Goal: Information Seeking & Learning: Find specific fact

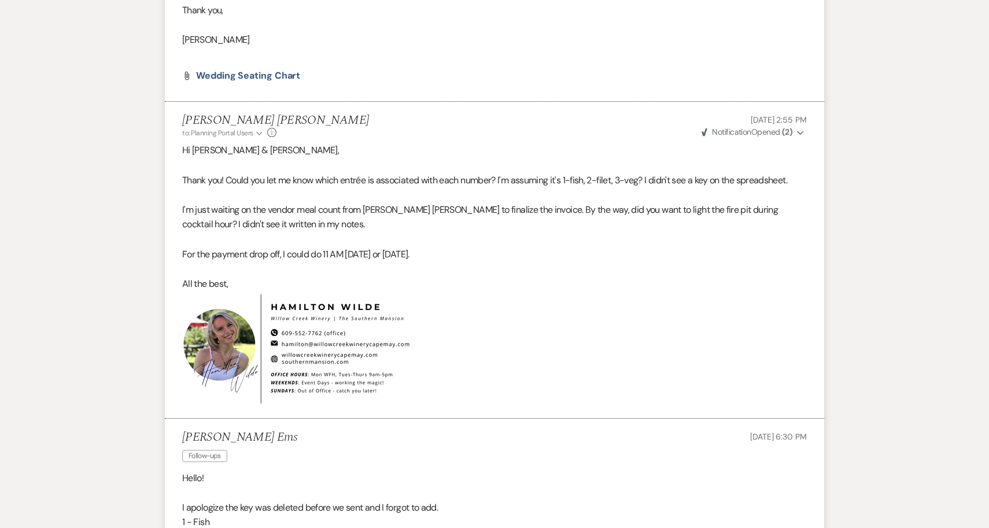
scroll to position [398, 0]
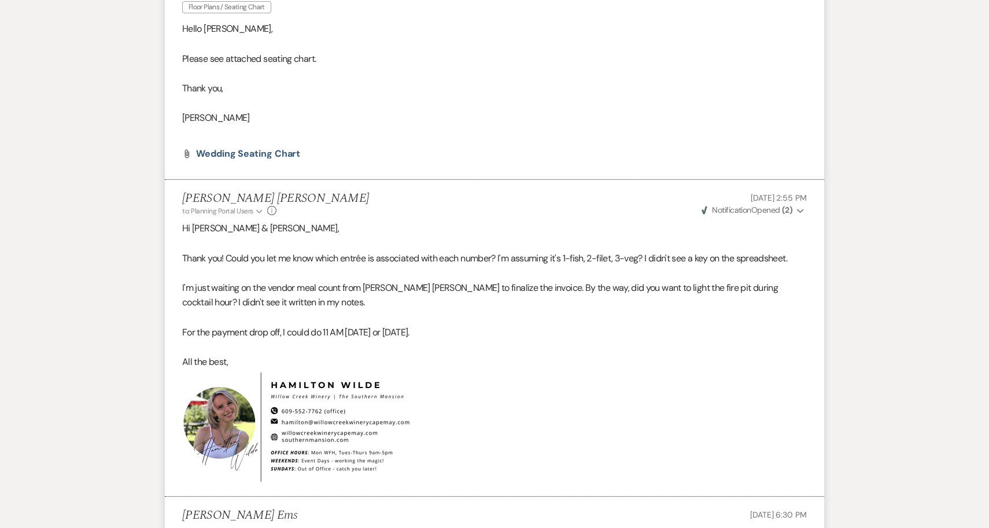
click at [293, 289] on p "I'm just waiting on the vendor meal count from Jeri Anne to finalize the invoic…" at bounding box center [494, 296] width 625 height 30
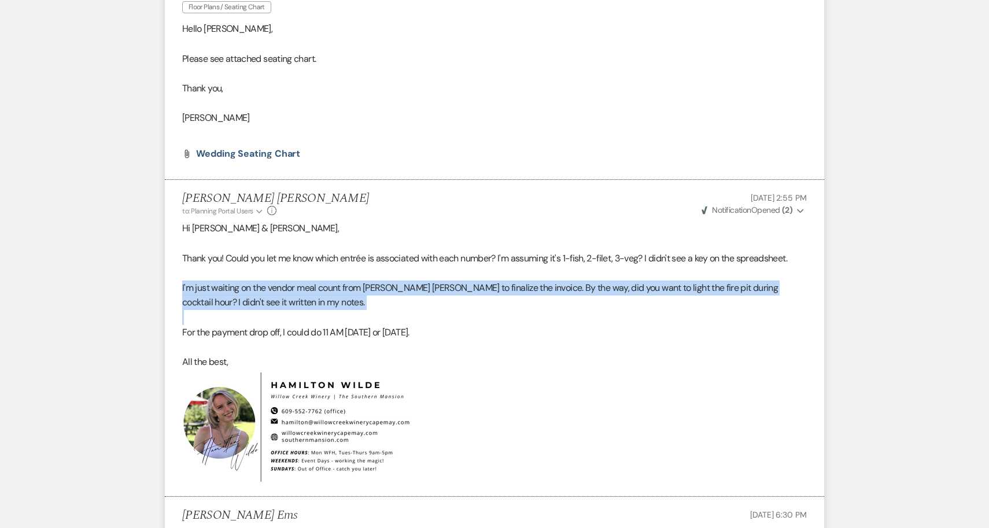
click at [293, 289] on p "I'm just waiting on the vendor meal count from Jeri Anne to finalize the invoic…" at bounding box center [494, 296] width 625 height 30
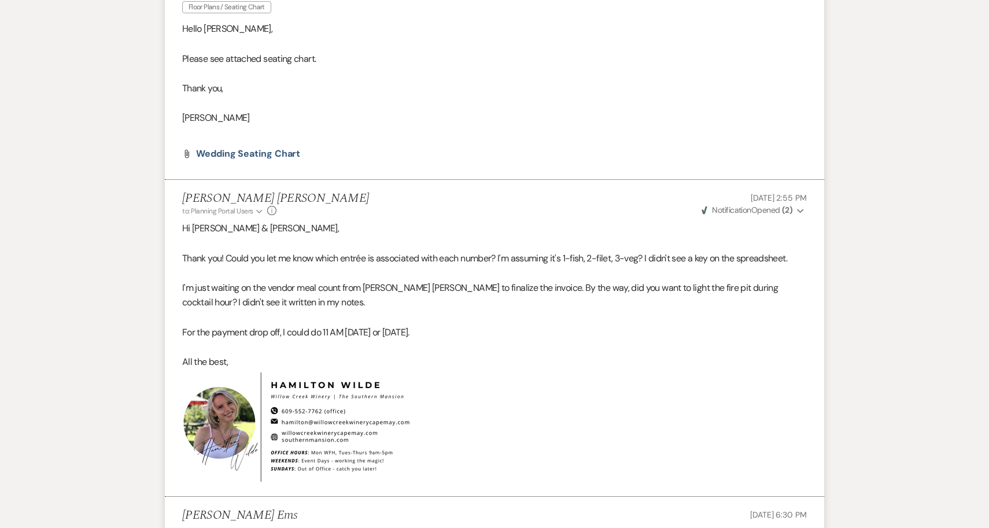
click at [481, 290] on p "I'm just waiting on the vendor meal count from Jeri Anne to finalize the invoic…" at bounding box center [494, 296] width 625 height 30
drag, startPoint x: 489, startPoint y: 290, endPoint x: 115, endPoint y: 288, distance: 373.8
copy p "I'm just waiting on the vendor meal count from Jeri Anne to finalize the invoic…"
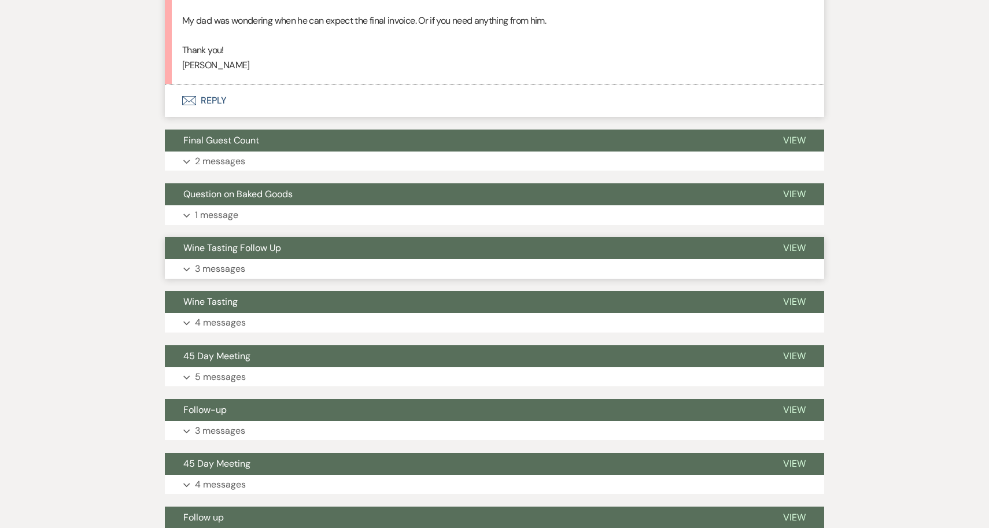
scroll to position [839, 0]
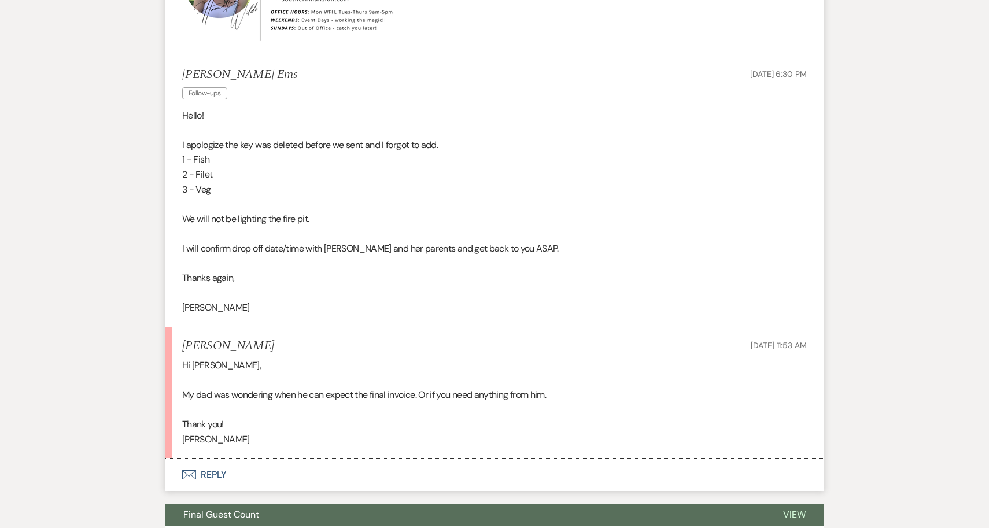
click at [299, 470] on button "Envelope Reply" at bounding box center [495, 475] width 660 height 32
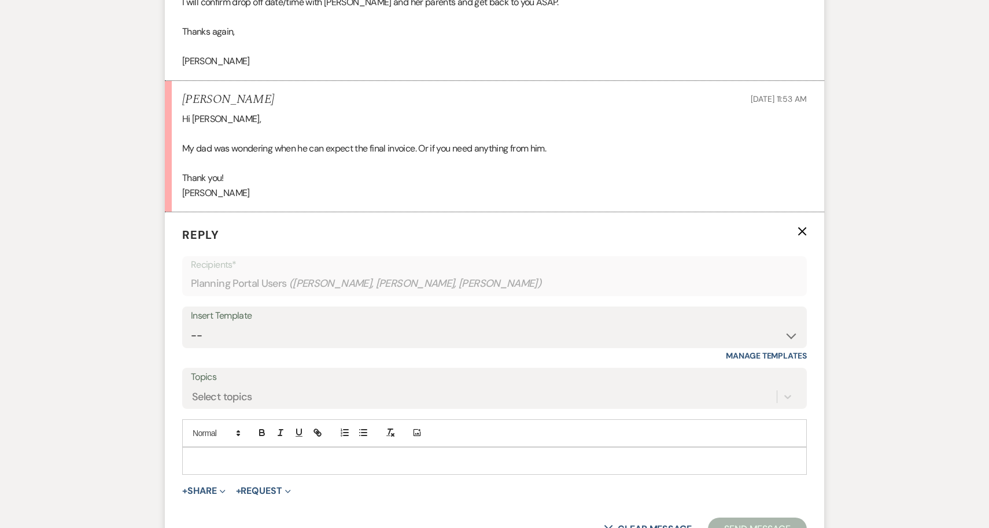
scroll to position [1095, 0]
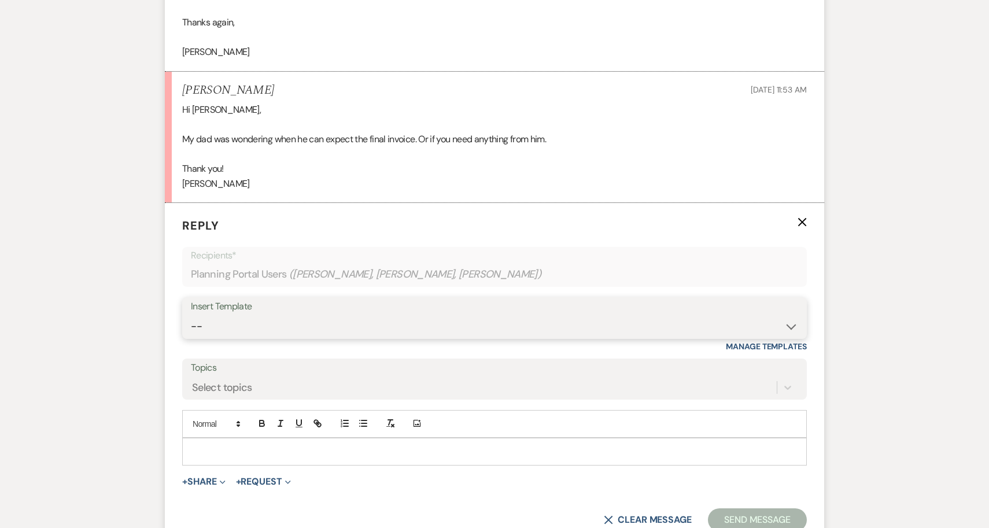
click at [281, 318] on select "-- Weven Planning Portal Introduction (Booked Events) 6-Month Check-in Review R…" at bounding box center [495, 326] width 608 height 23
select select "1589"
click at [191, 315] on select "-- Weven Planning Portal Introduction (Booked Events) 6-Month Check-in Review R…" at bounding box center [495, 326] width 608 height 23
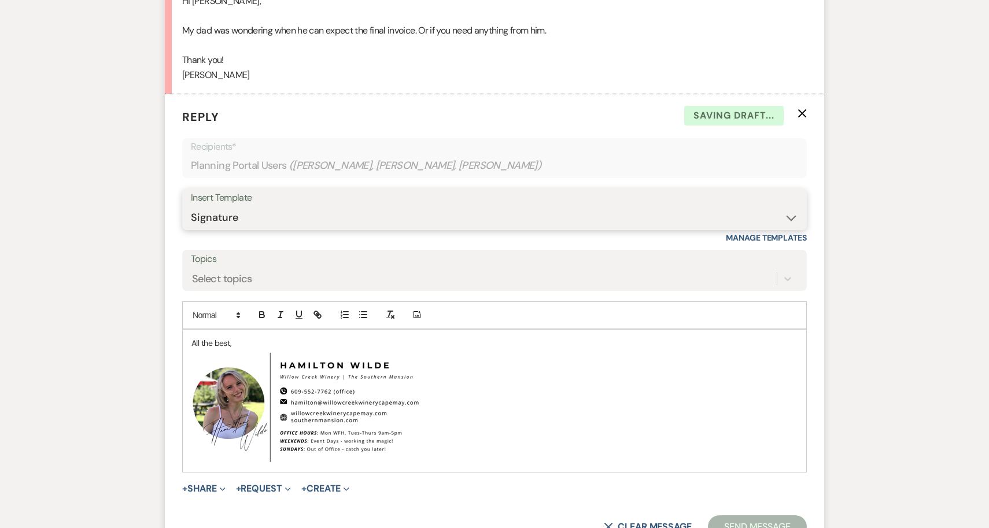
scroll to position [1288, 0]
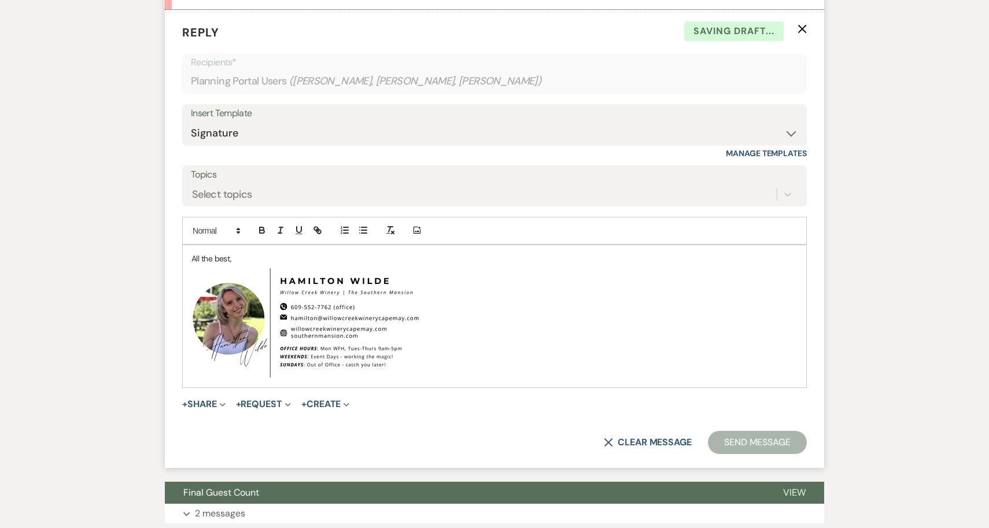
click at [186, 253] on div "All the best, ﻿ ﻿" at bounding box center [495, 316] width 624 height 142
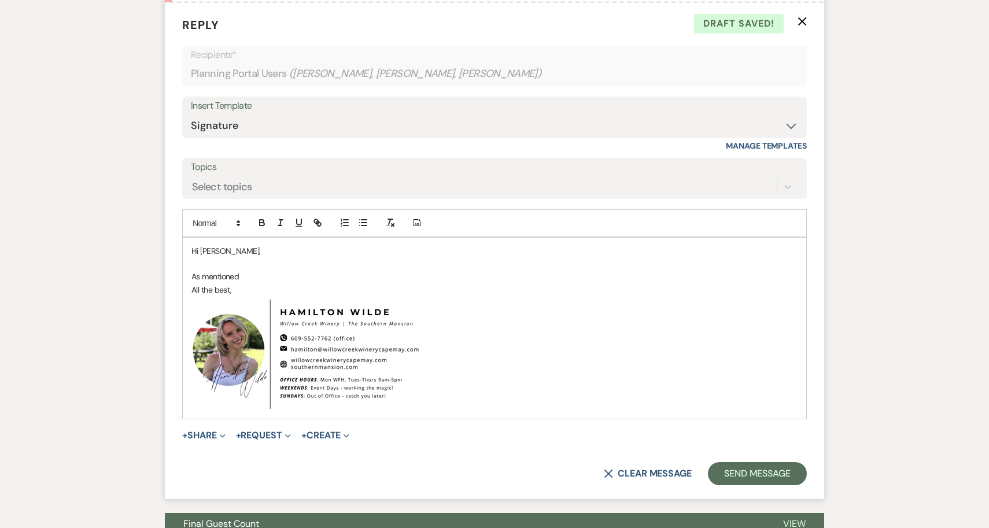
scroll to position [1277, 0]
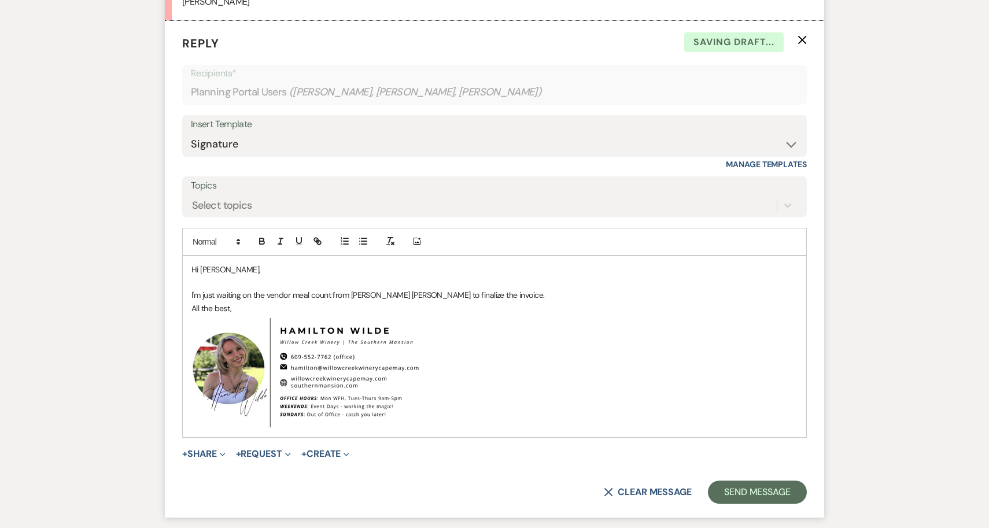
click at [209, 294] on span "I'm just waiting on the vendor meal count from Jeri Anne to finalize the invoic…" at bounding box center [369, 295] width 354 height 10
click at [485, 296] on p "I'm still waiting on the vendor meal count from Jeri Anne to finalize the invoi…" at bounding box center [495, 295] width 606 height 13
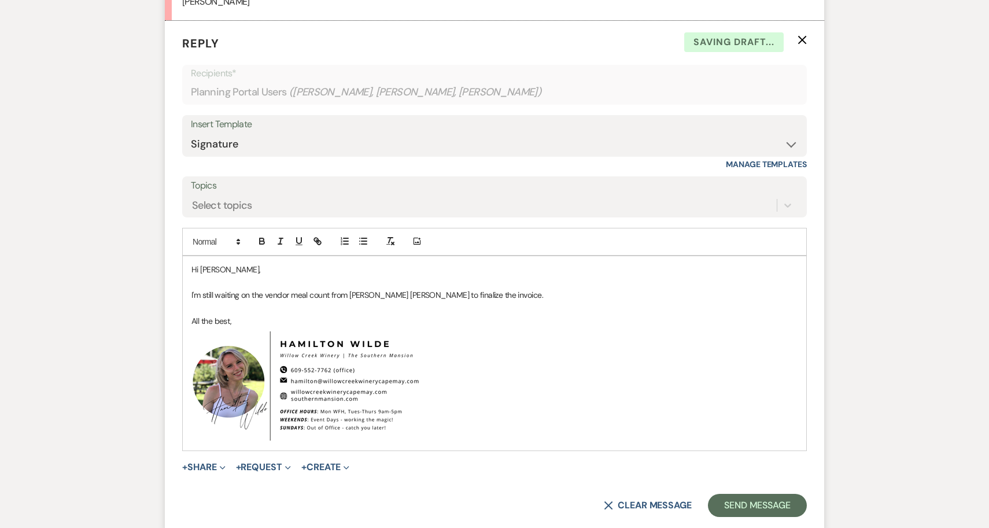
click at [337, 296] on span "I'm still waiting on the vendor meal count from Jeri Anne to finalize the invoi…" at bounding box center [368, 295] width 352 height 10
drag, startPoint x: 337, startPoint y: 296, endPoint x: 375, endPoint y: 297, distance: 37.6
click at [375, 298] on span "I'm still waiting on the vendor meal count from Jeri Anne to finalize the invoi…" at bounding box center [368, 295] width 352 height 10
click at [453, 299] on p "I'm still waiting on the vendor meal counts to finalize the invoice." at bounding box center [495, 295] width 606 height 13
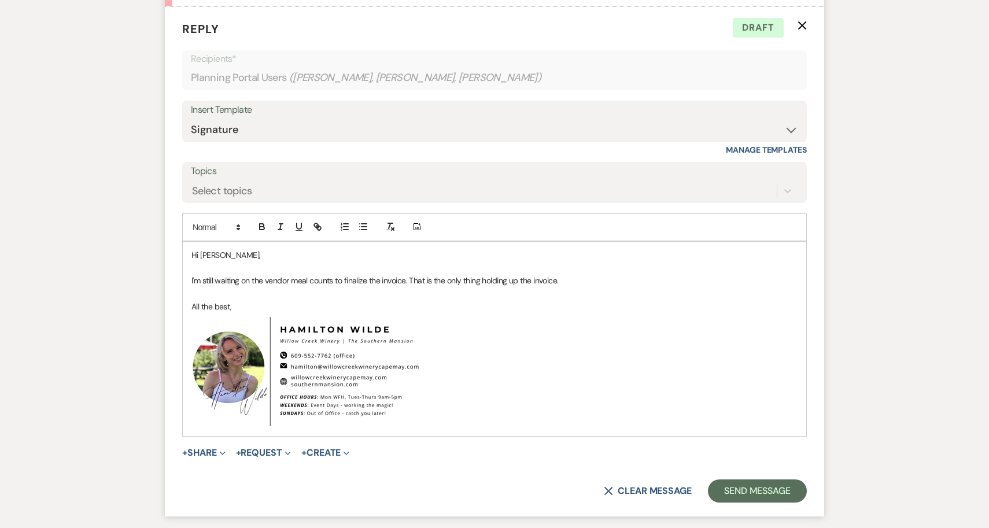
scroll to position [1291, 0]
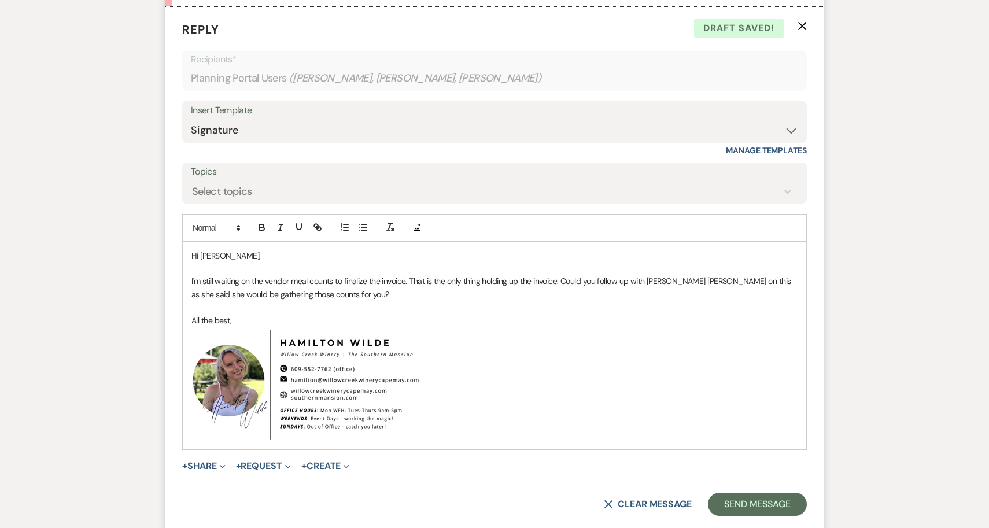
click at [676, 315] on p "All the best," at bounding box center [495, 320] width 606 height 13
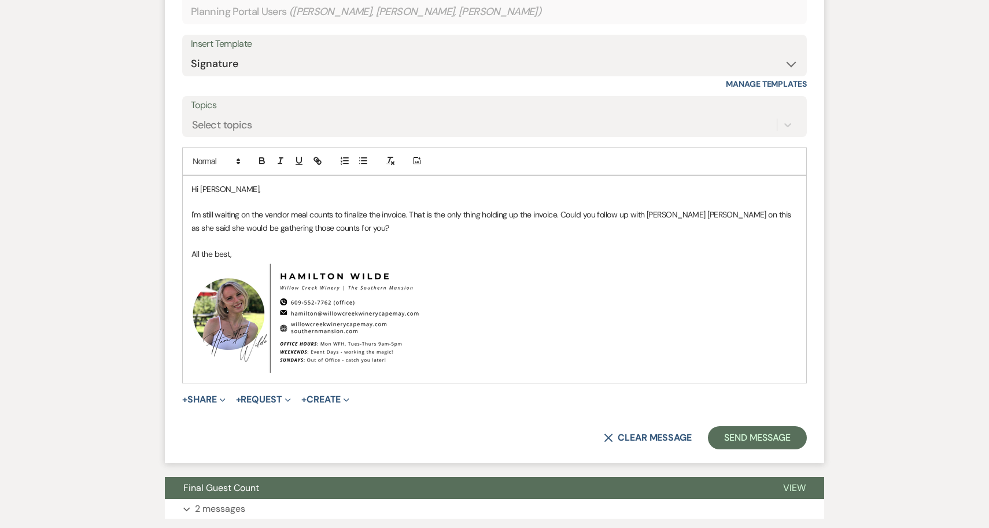
scroll to position [1359, 0]
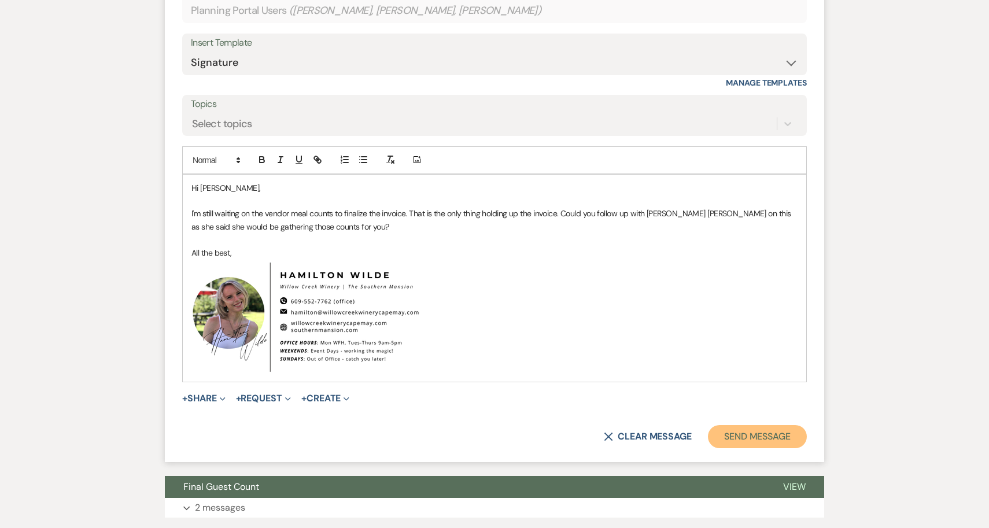
click at [765, 435] on button "Send Message" at bounding box center [757, 436] width 99 height 23
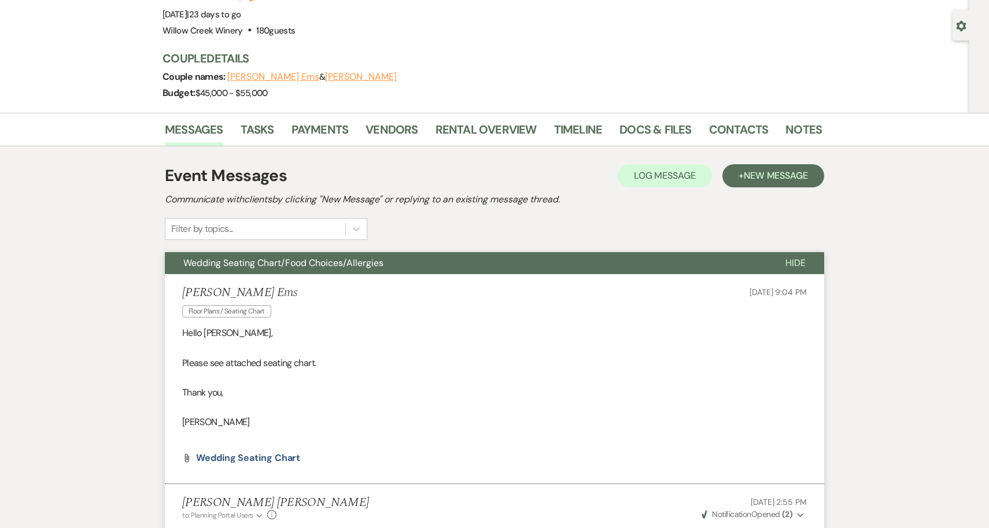
scroll to position [0, 0]
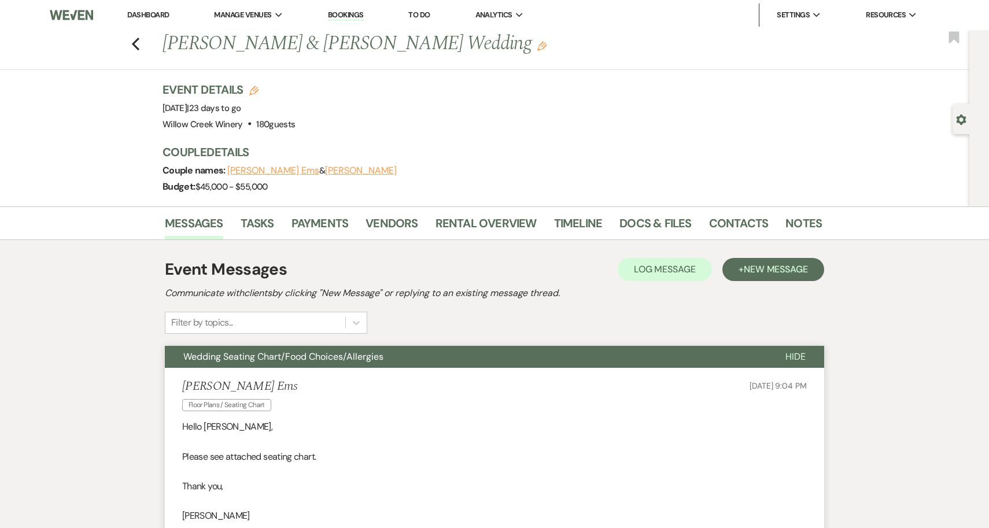
click at [456, 352] on button "Wedding Seating Chart/Food Choices/Allergies" at bounding box center [466, 357] width 602 height 22
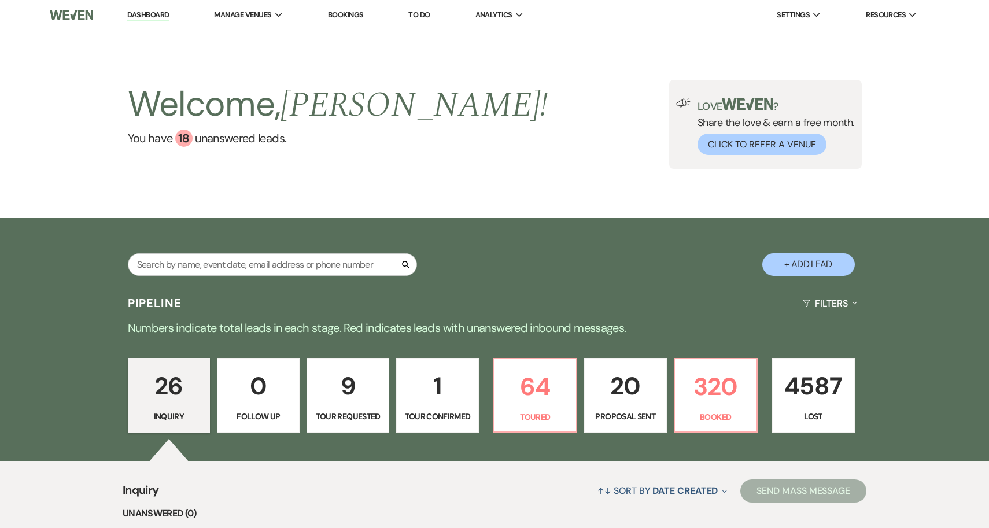
click at [349, 17] on link "Bookings" at bounding box center [346, 15] width 36 height 10
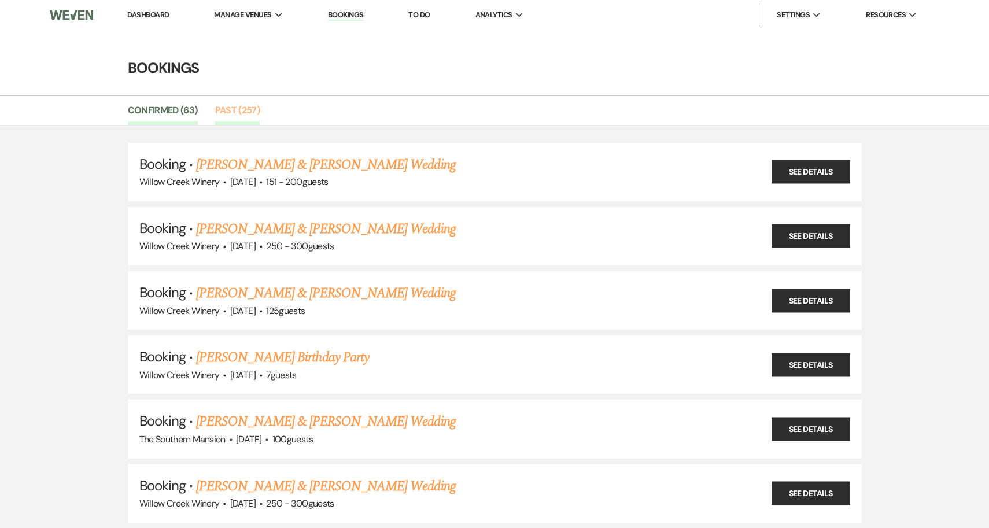
click at [227, 108] on link "Past (257)" at bounding box center [237, 114] width 45 height 22
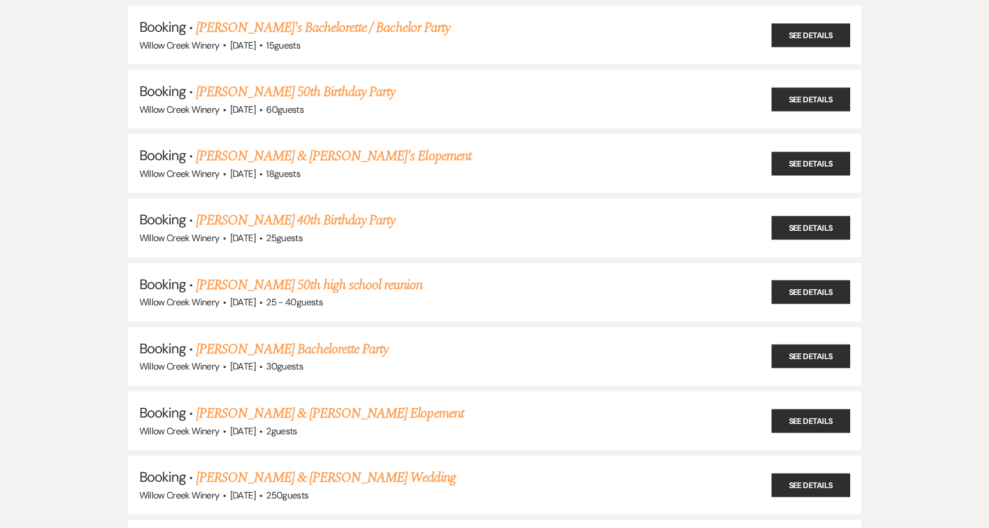
scroll to position [16025, 0]
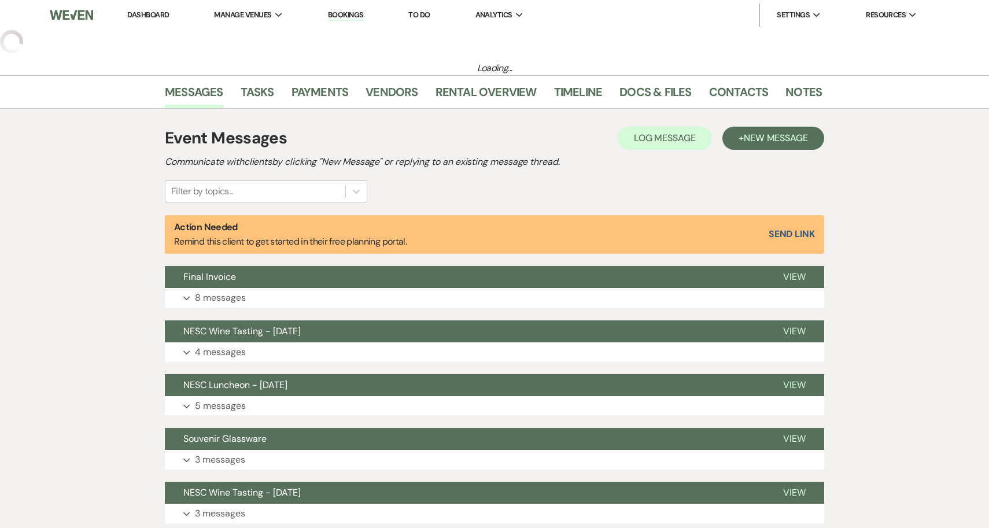
select select "5"
select select "9"
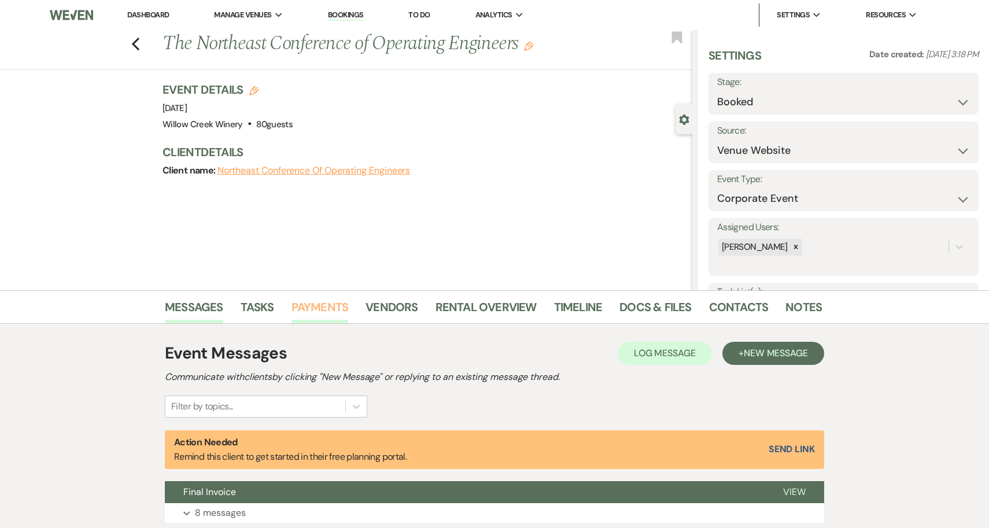
click at [307, 306] on link "Payments" at bounding box center [320, 310] width 57 height 25
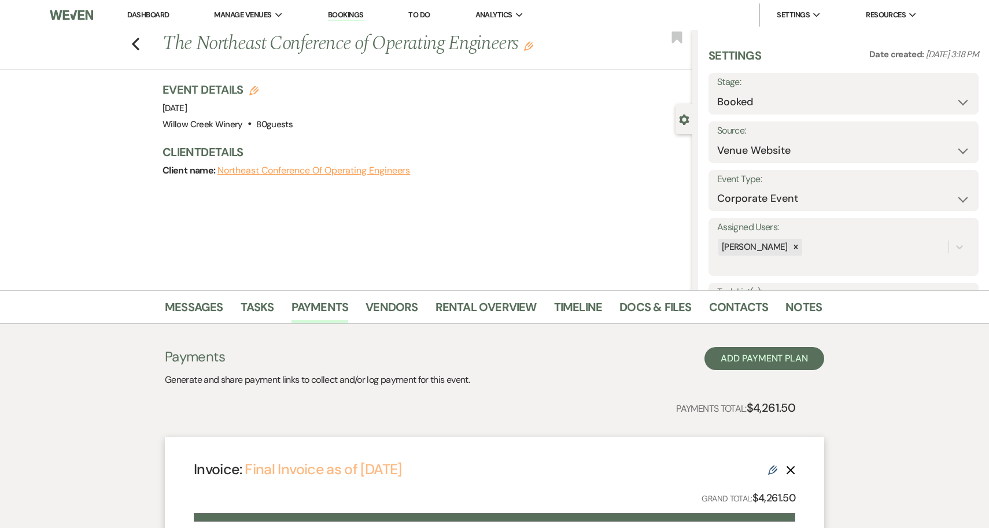
click at [329, 471] on link "Final Invoice as of [DATE]" at bounding box center [323, 469] width 157 height 19
click at [137, 49] on icon "Previous" at bounding box center [135, 44] width 9 height 14
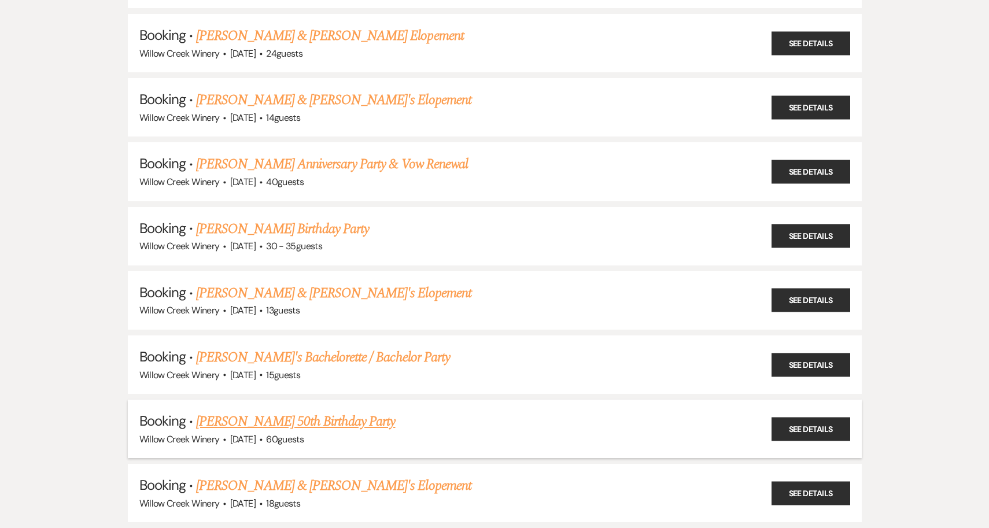
scroll to position [15698, 0]
click at [310, 412] on link "Ryan Graham's 50th Birthday Party" at bounding box center [295, 422] width 199 height 21
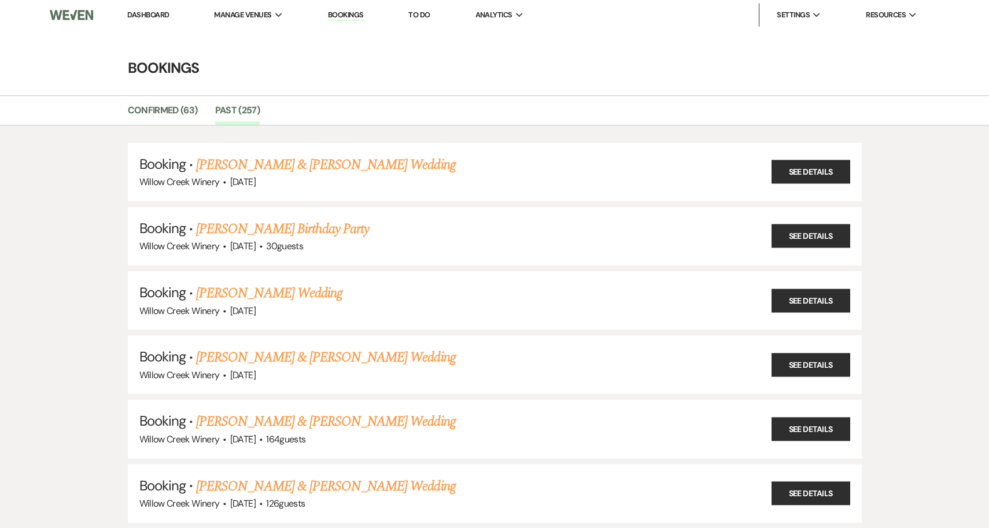
select select "14"
select select "4"
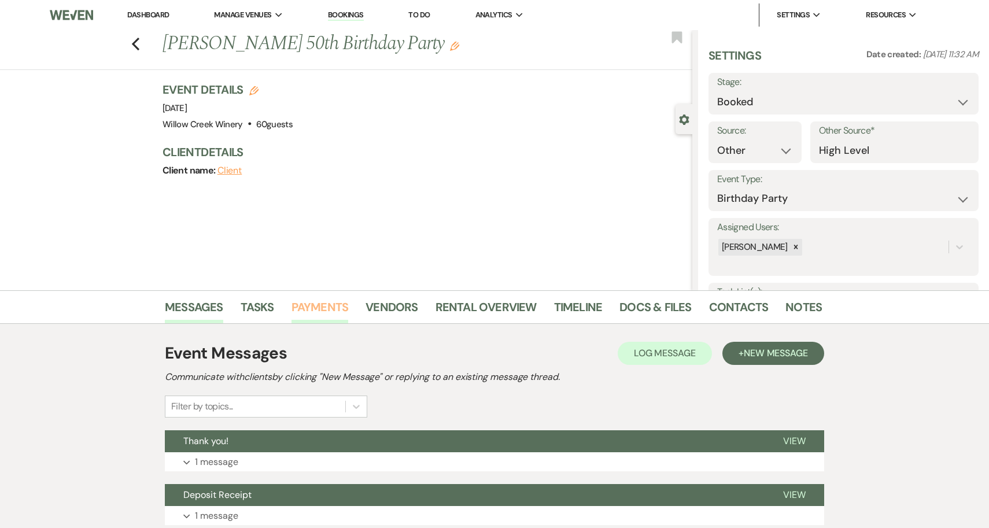
click at [331, 304] on link "Payments" at bounding box center [320, 310] width 57 height 25
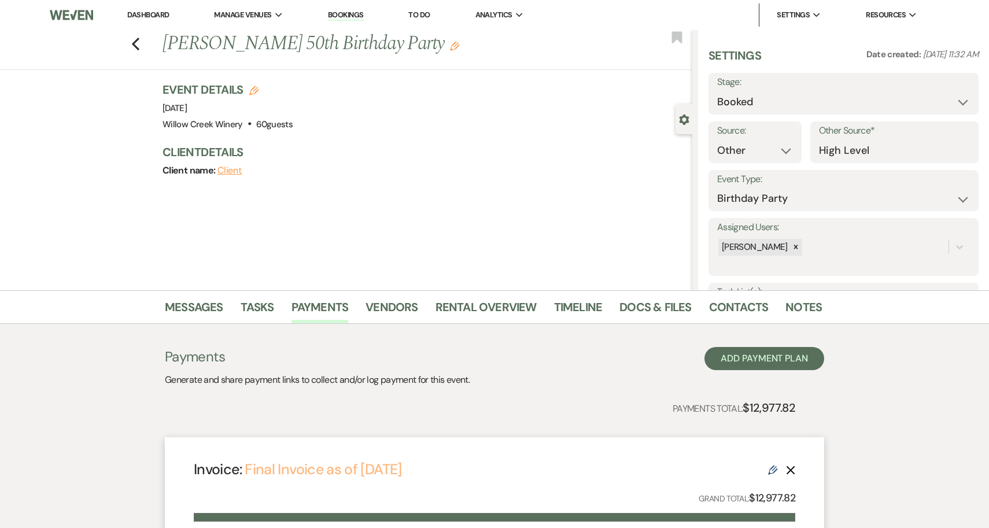
click at [336, 472] on link "Final Invoice as of 7-22-2025" at bounding box center [323, 469] width 157 height 19
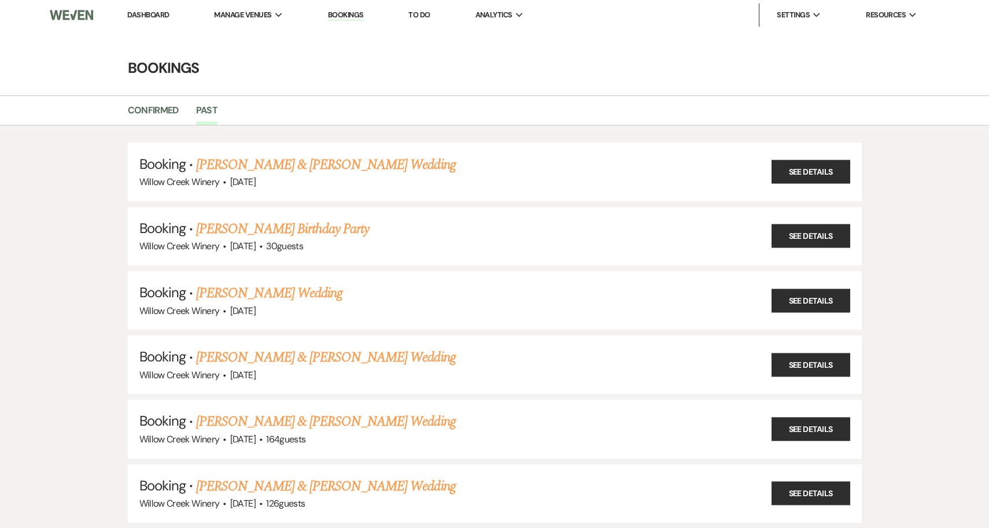
scroll to position [15698, 0]
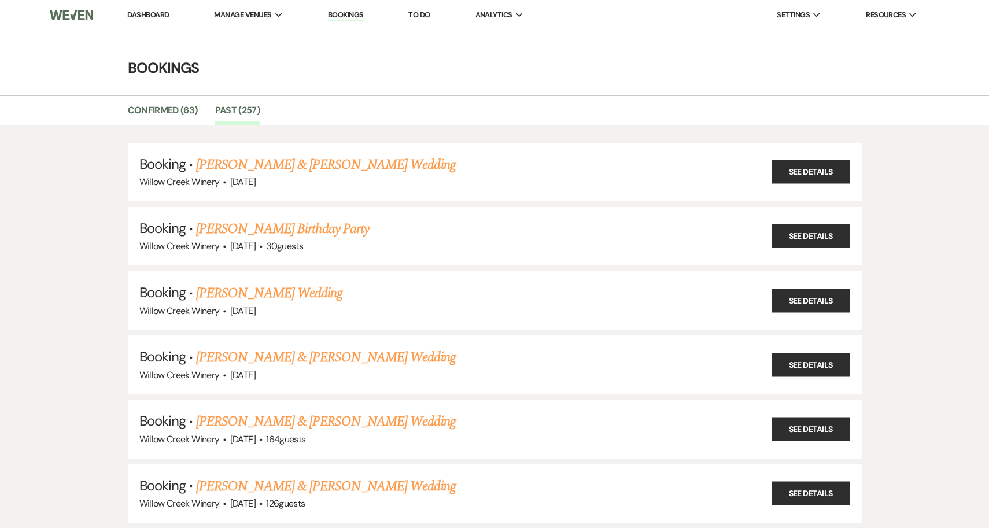
select select "14"
select select "4"
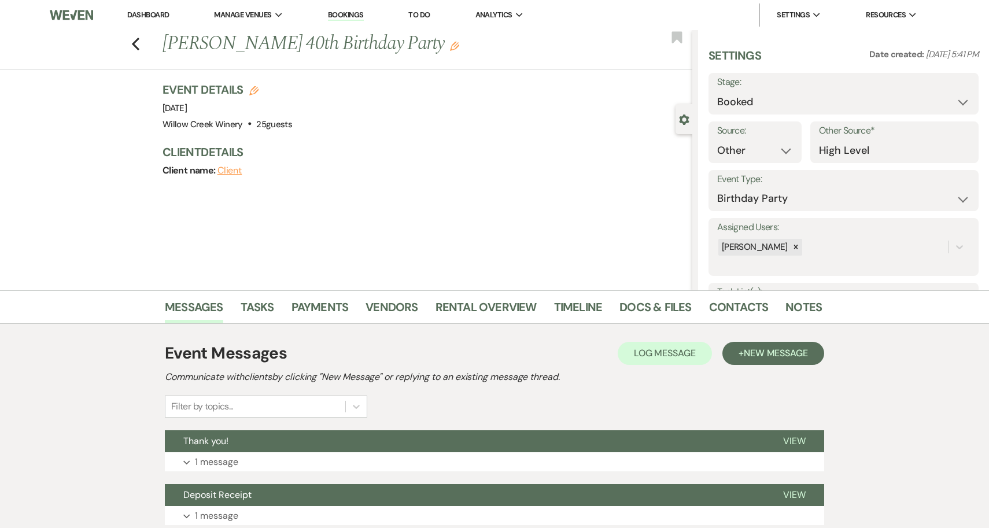
click at [290, 309] on li "Tasks" at bounding box center [266, 310] width 51 height 28
click at [310, 311] on link "Payments" at bounding box center [320, 310] width 57 height 25
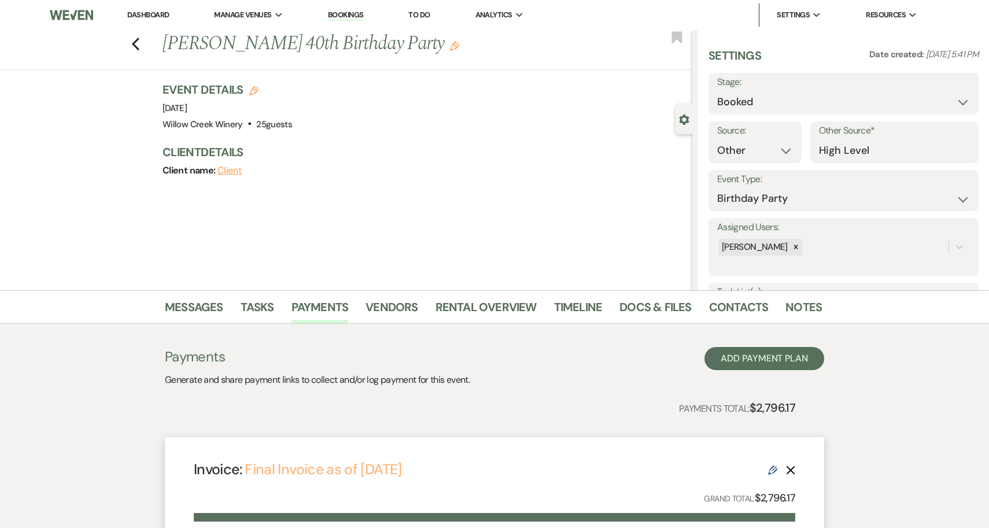
click at [344, 468] on link "Final Invoice as of [DATE]" at bounding box center [323, 469] width 157 height 19
click at [362, 468] on link "Final Invoice as of [DATE]" at bounding box center [323, 469] width 157 height 19
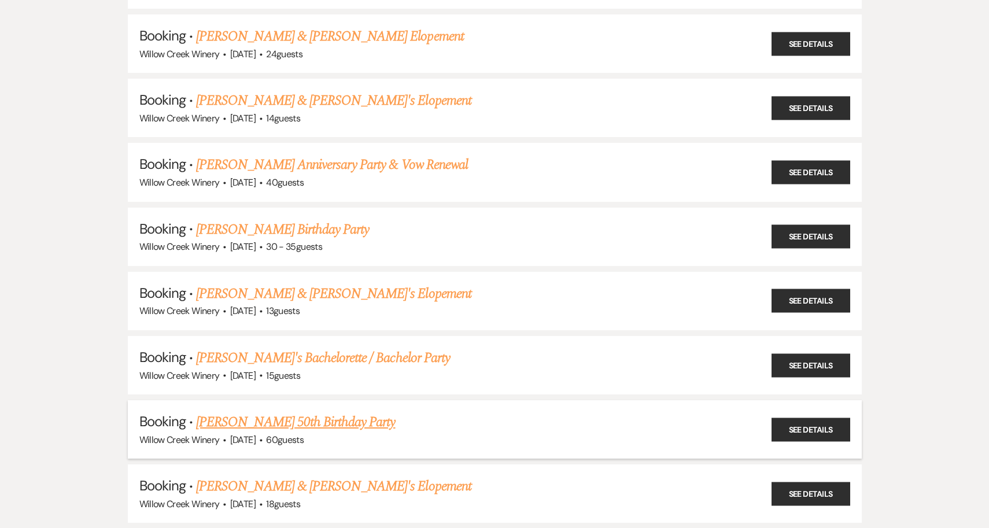
click at [236, 412] on link "Ryan Graham's 50th Birthday Party" at bounding box center [295, 422] width 199 height 21
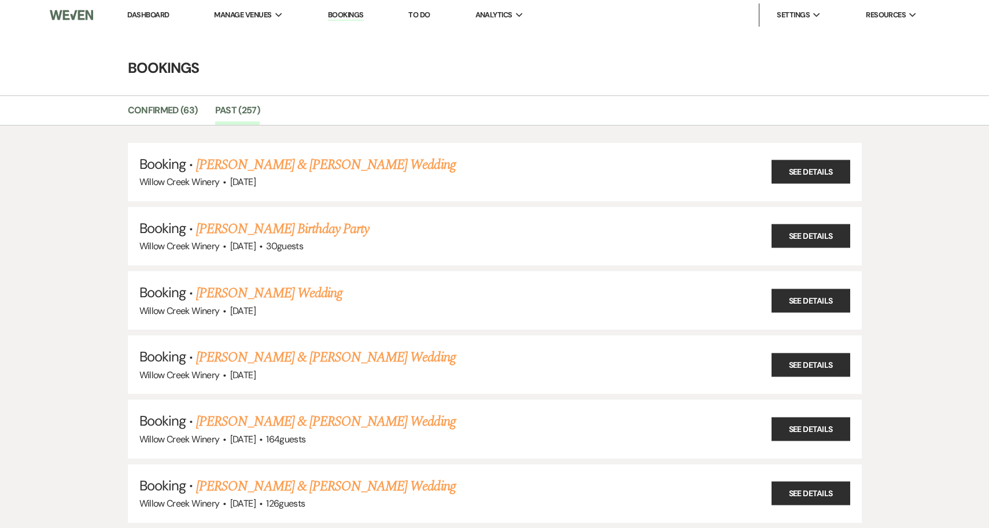
select select "14"
select select "4"
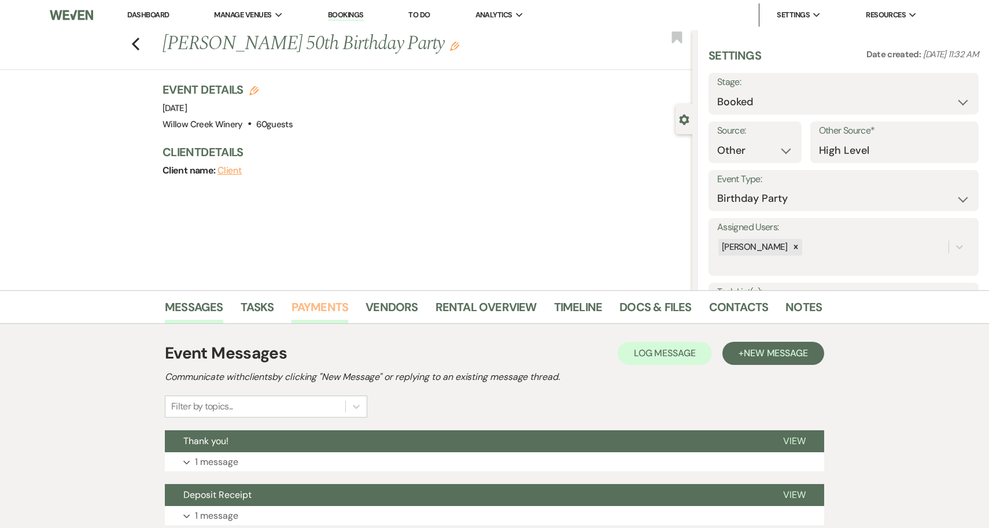
click at [300, 307] on link "Payments" at bounding box center [320, 310] width 57 height 25
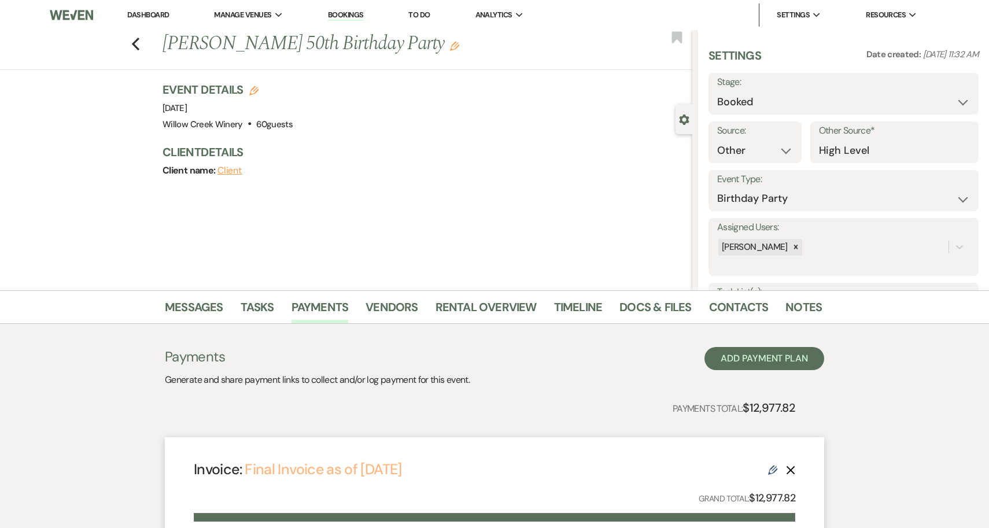
click at [332, 474] on link "Final Invoice as of 7-22-2025" at bounding box center [323, 469] width 157 height 19
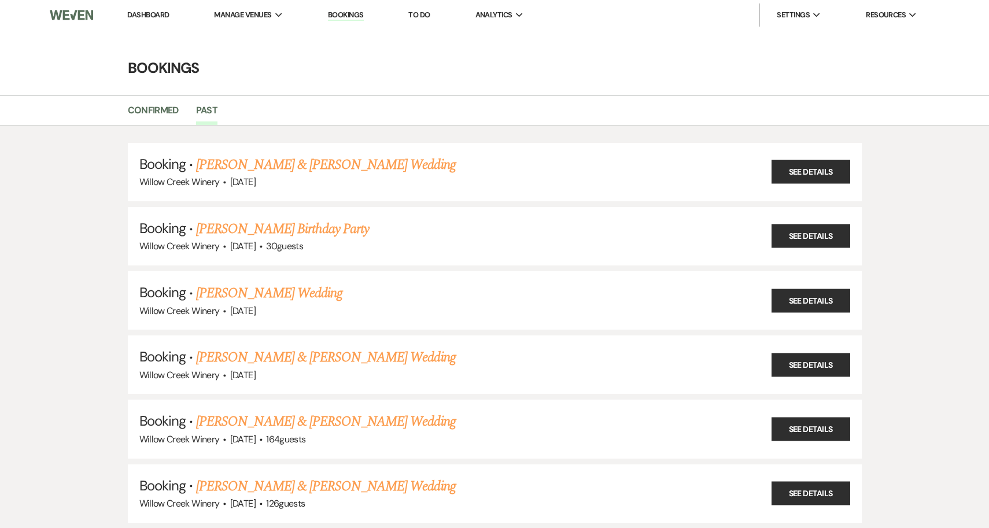
scroll to position [15698, 0]
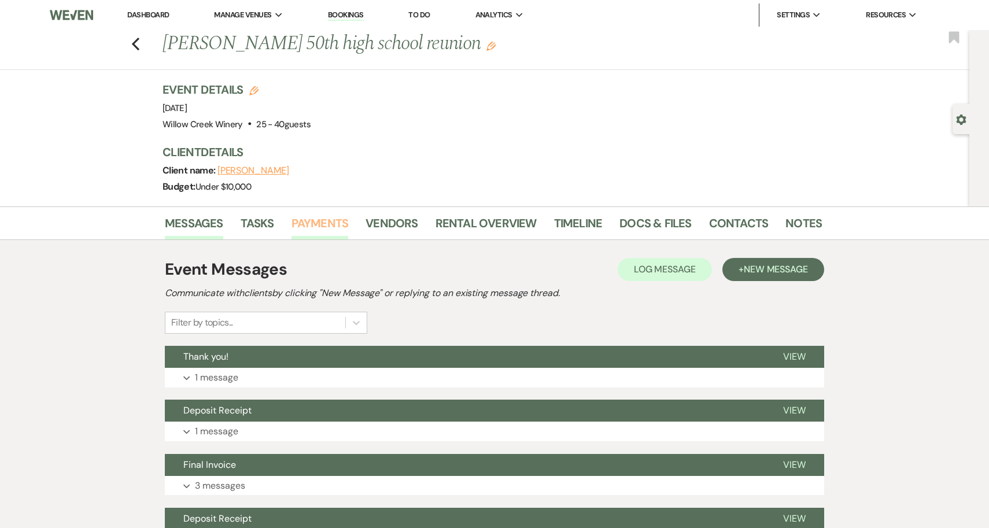
click at [308, 225] on link "Payments" at bounding box center [320, 226] width 57 height 25
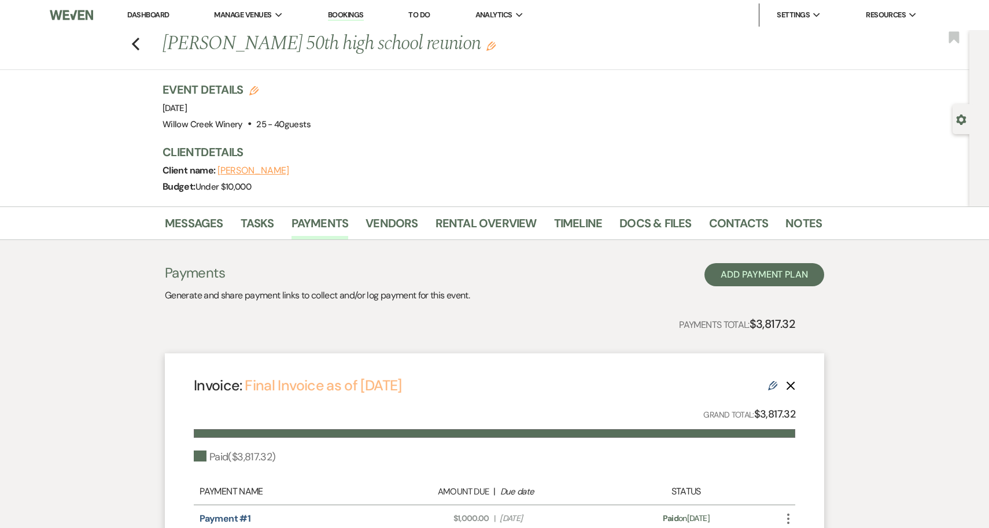
click at [335, 393] on link "Final Invoice as of [DATE]" at bounding box center [323, 385] width 157 height 19
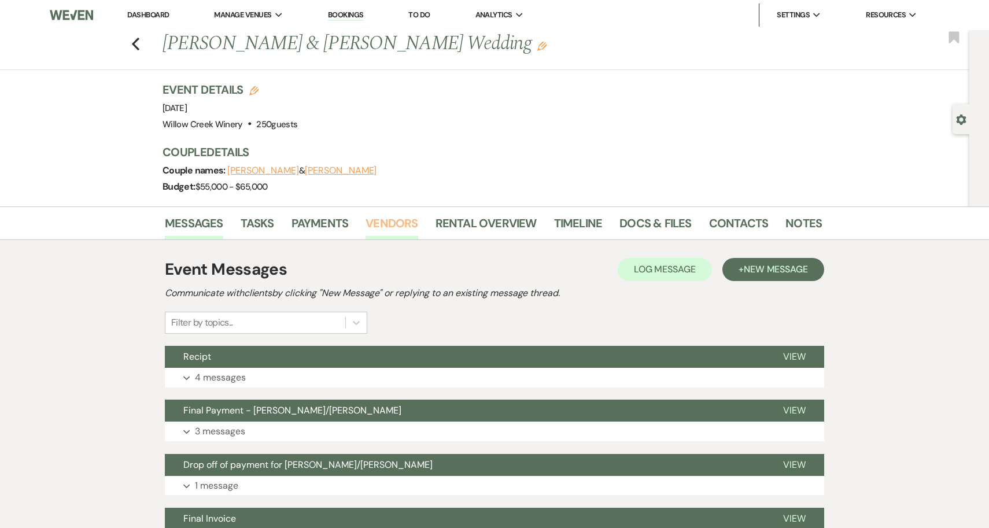
click at [384, 223] on link "Vendors" at bounding box center [392, 226] width 52 height 25
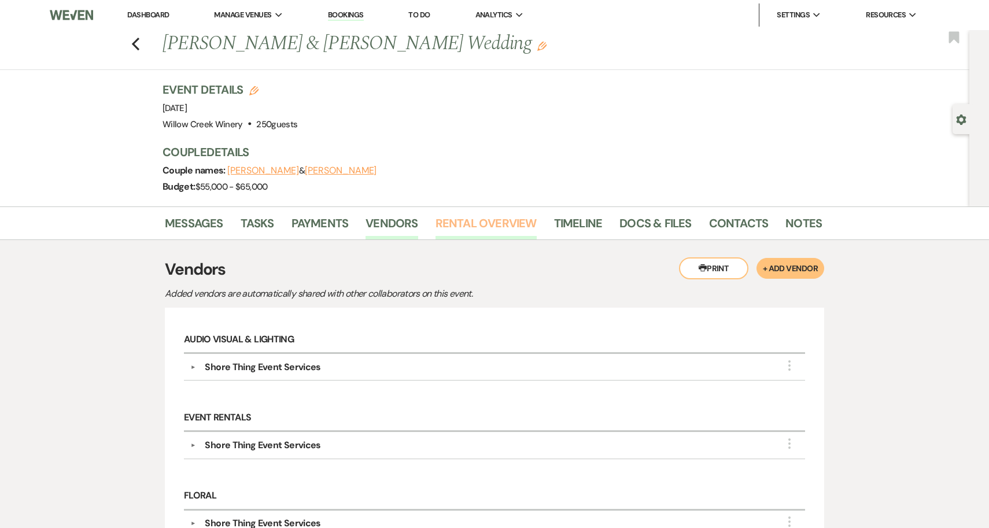
click at [465, 225] on link "Rental Overview" at bounding box center [486, 226] width 101 height 25
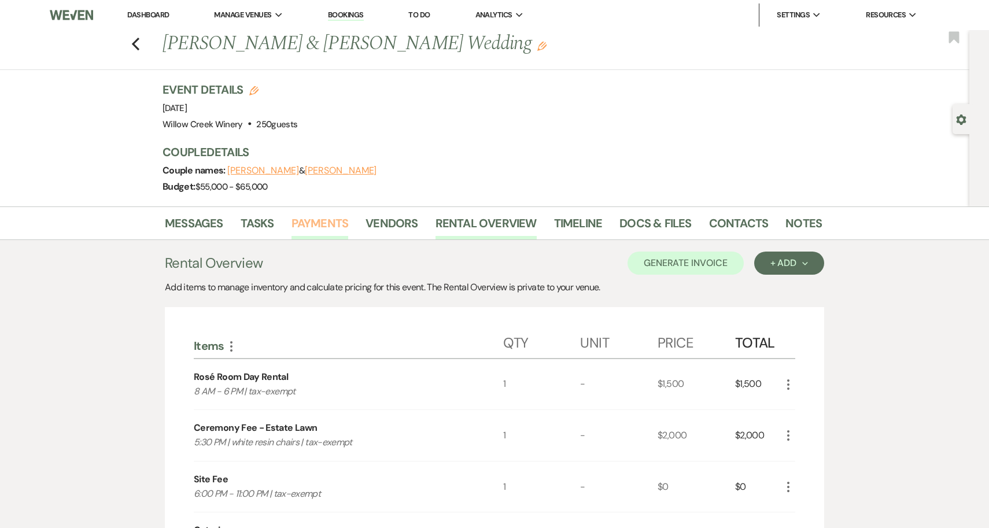
click at [310, 231] on link "Payments" at bounding box center [320, 226] width 57 height 25
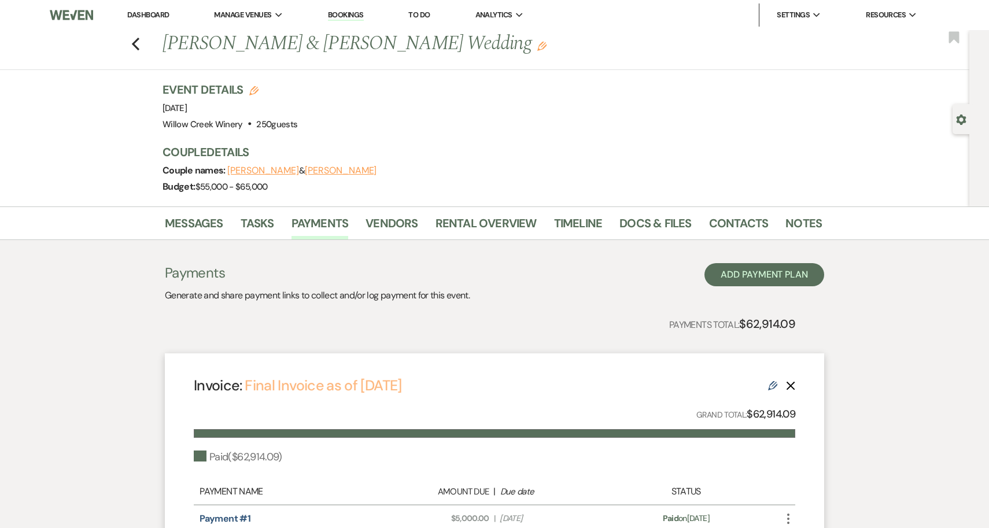
click at [366, 388] on link "Final Invoice as of 8-18-2025" at bounding box center [323, 385] width 157 height 19
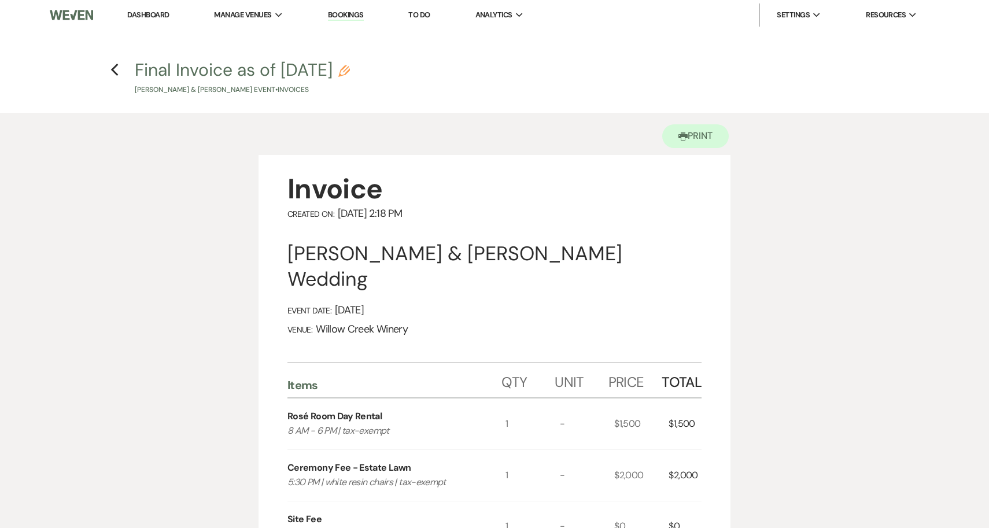
click at [683, 399] on div "$1,500" at bounding box center [685, 424] width 33 height 51
copy div "1,500"
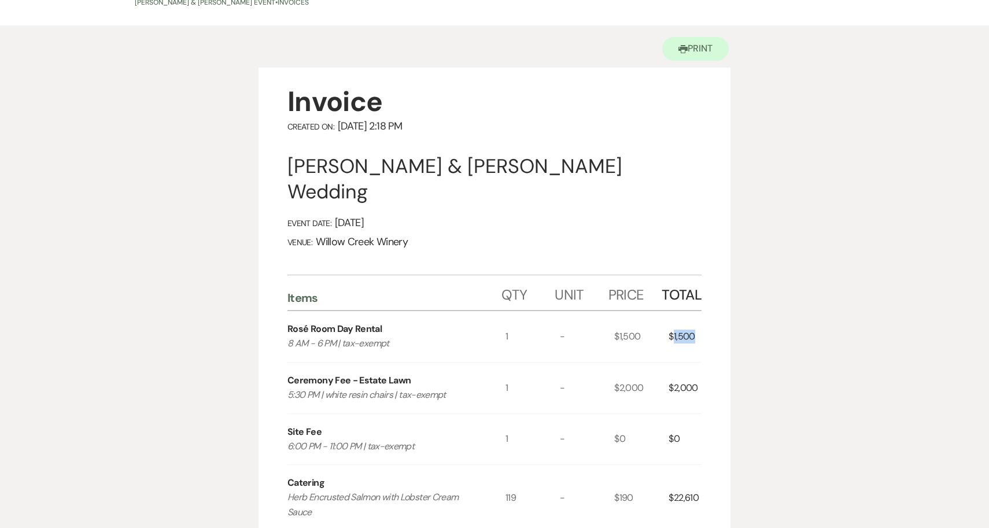
scroll to position [127, 0]
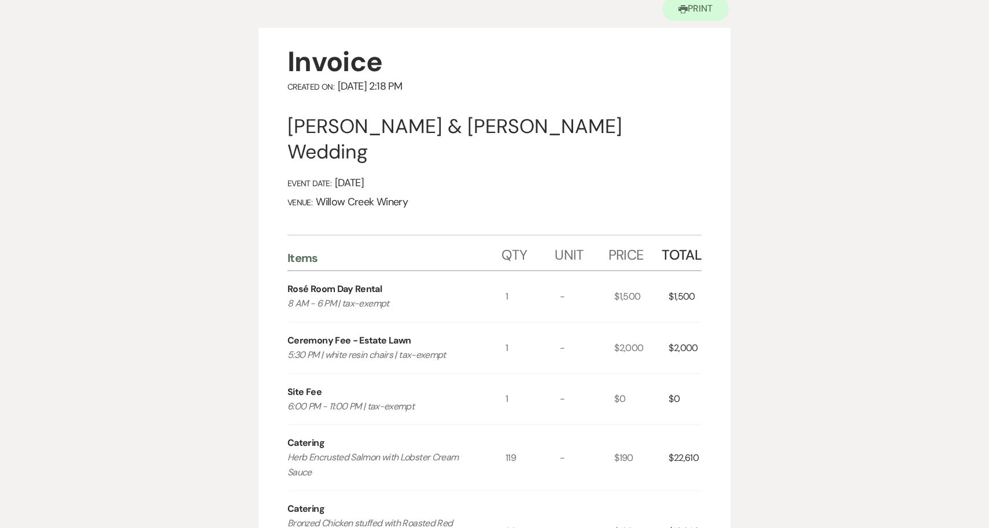
click at [686, 435] on div "$22,610" at bounding box center [685, 457] width 33 height 65
copy div "22,610"
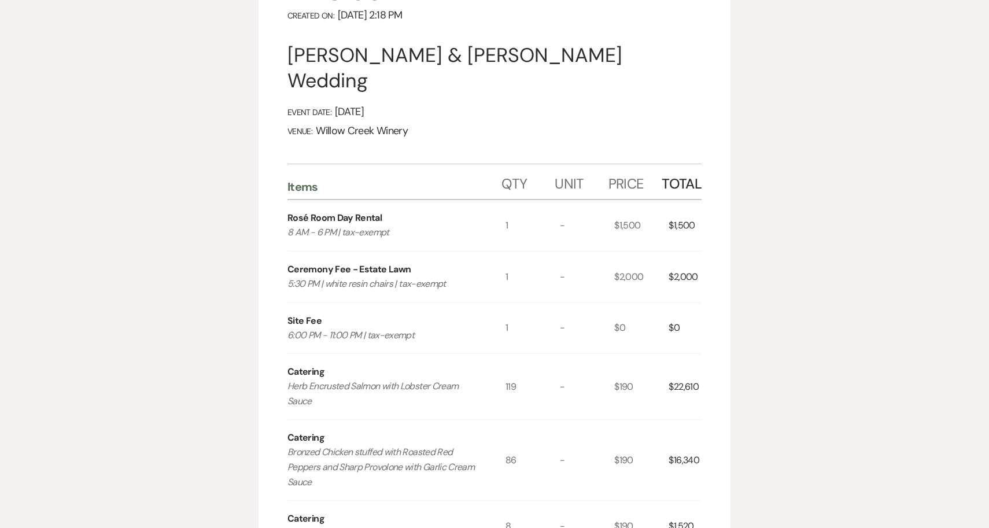
click at [694, 444] on div "$16,340" at bounding box center [685, 460] width 33 height 80
click at [690, 438] on div "$16,340" at bounding box center [685, 460] width 33 height 80
copy div "16,340"
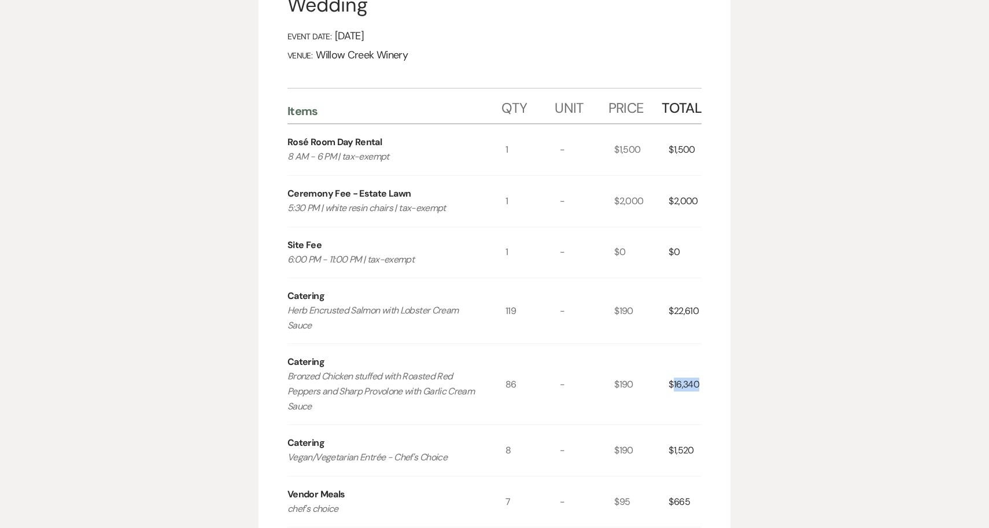
scroll to position [278, 0]
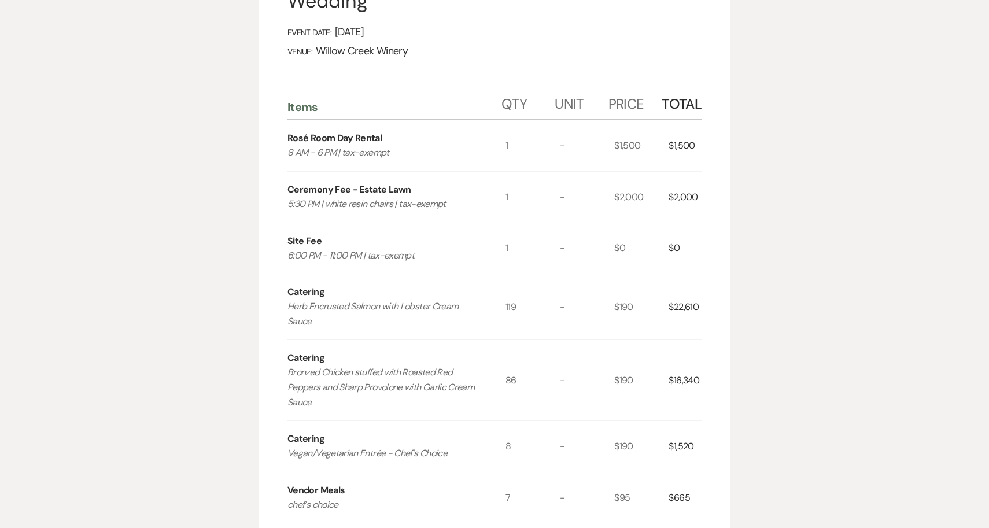
click at [682, 425] on div "$1,520" at bounding box center [685, 446] width 33 height 51
copy div "1,520"
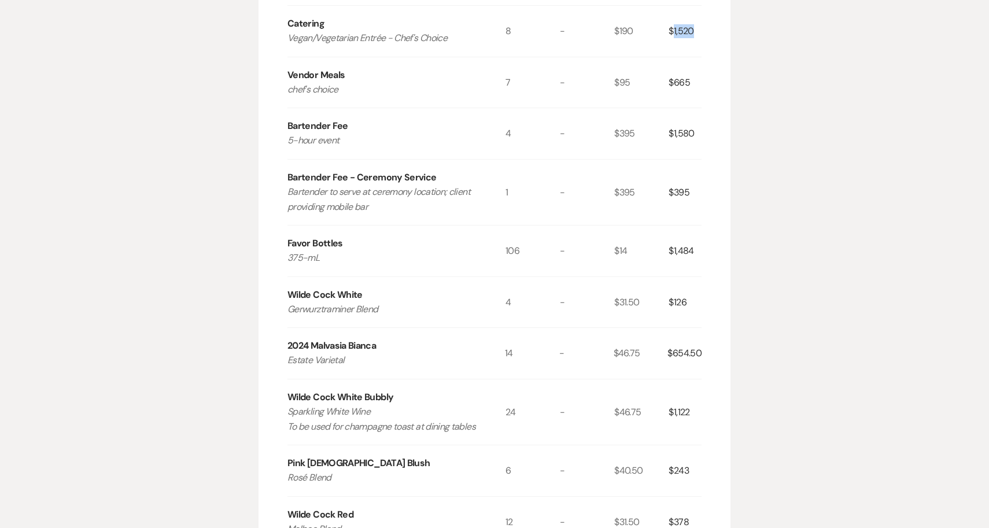
scroll to position [486, 0]
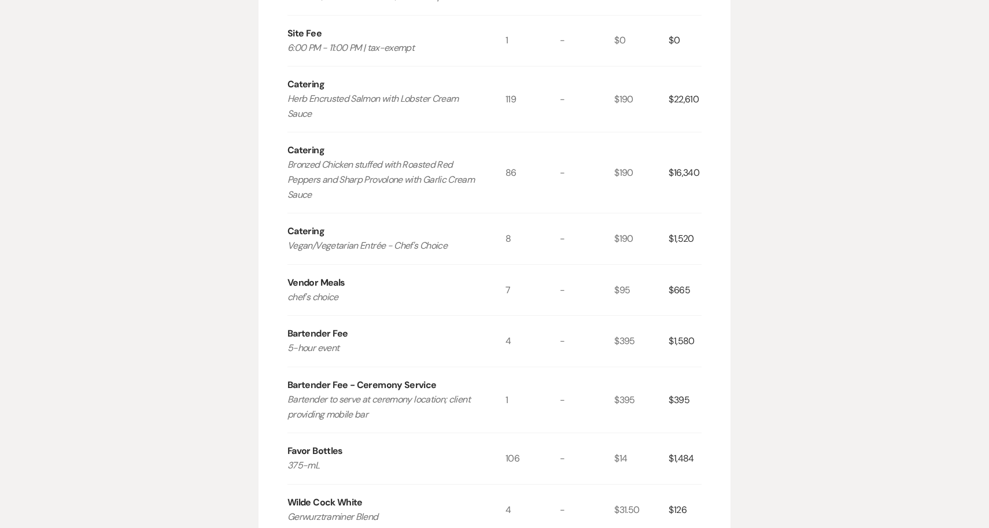
click at [684, 373] on div "$395" at bounding box center [685, 399] width 33 height 65
copy div "395"
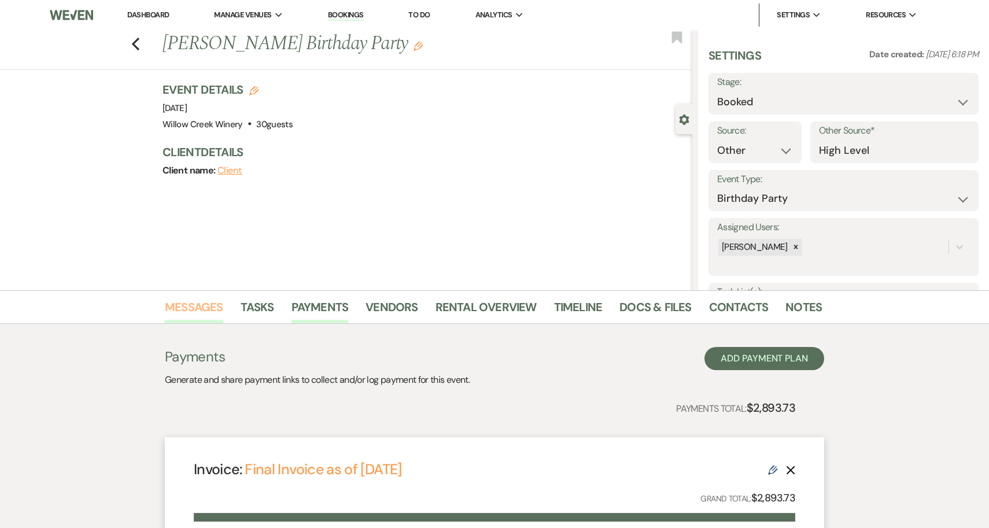
click at [207, 315] on link "Messages" at bounding box center [194, 310] width 58 height 25
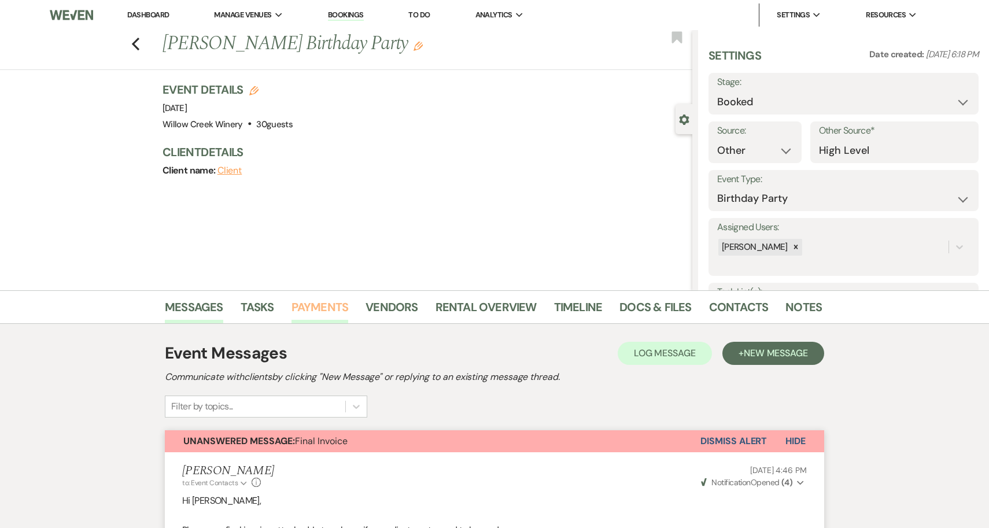
click at [311, 315] on link "Payments" at bounding box center [320, 310] width 57 height 25
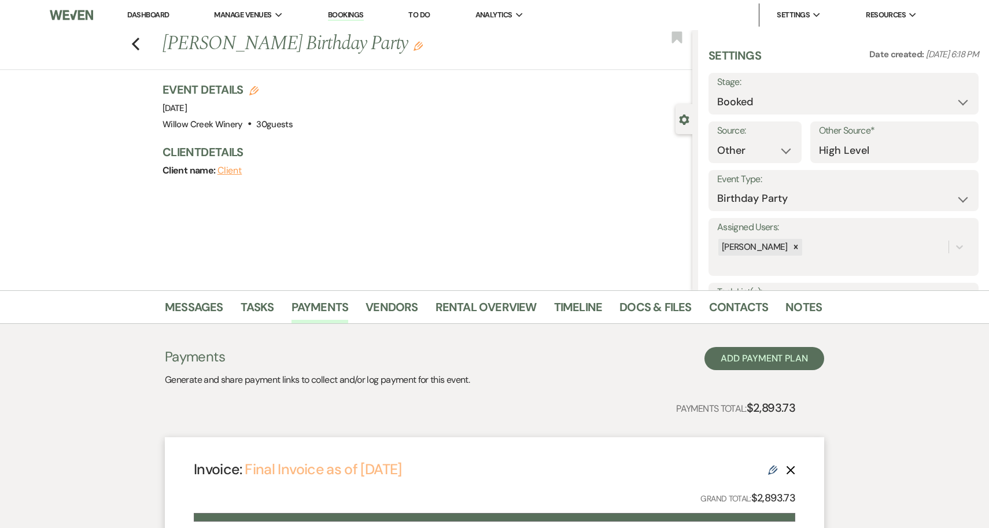
click at [357, 465] on link "Final Invoice as of [DATE]" at bounding box center [323, 469] width 157 height 19
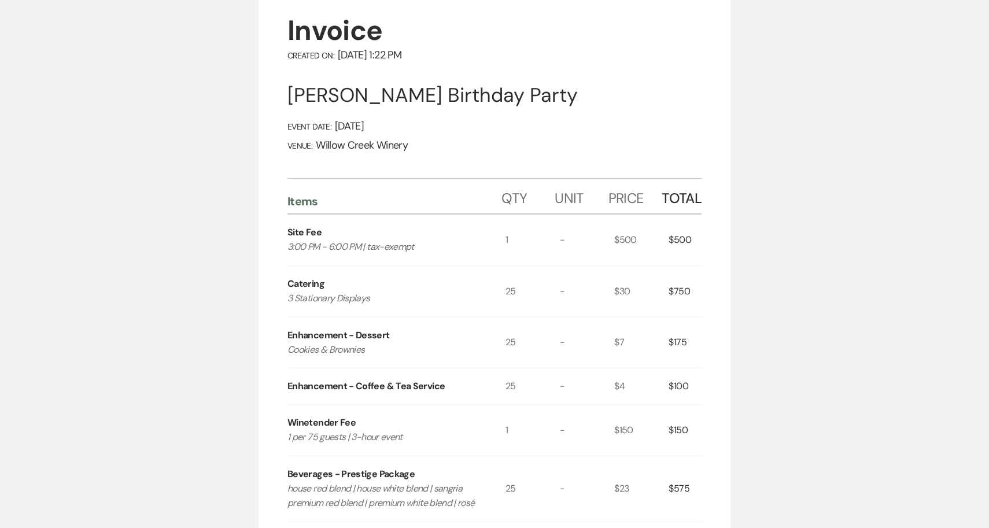
scroll to position [178, 0]
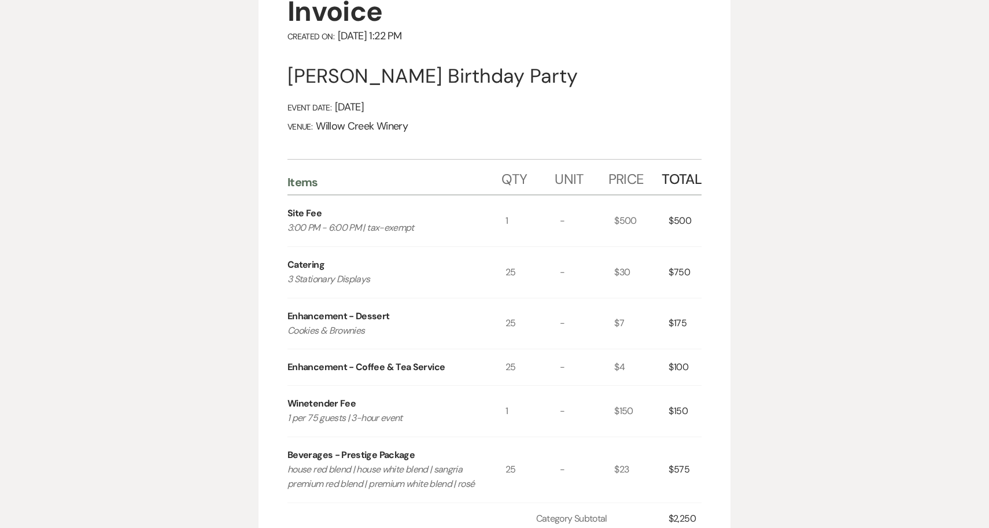
click at [680, 278] on div "$750" at bounding box center [685, 272] width 33 height 51
copy div "750"
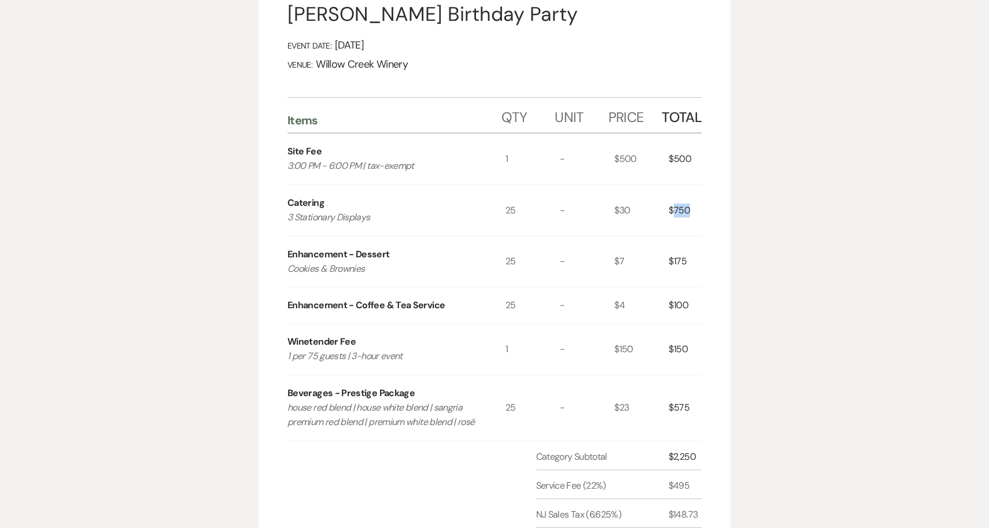
scroll to position [0, 0]
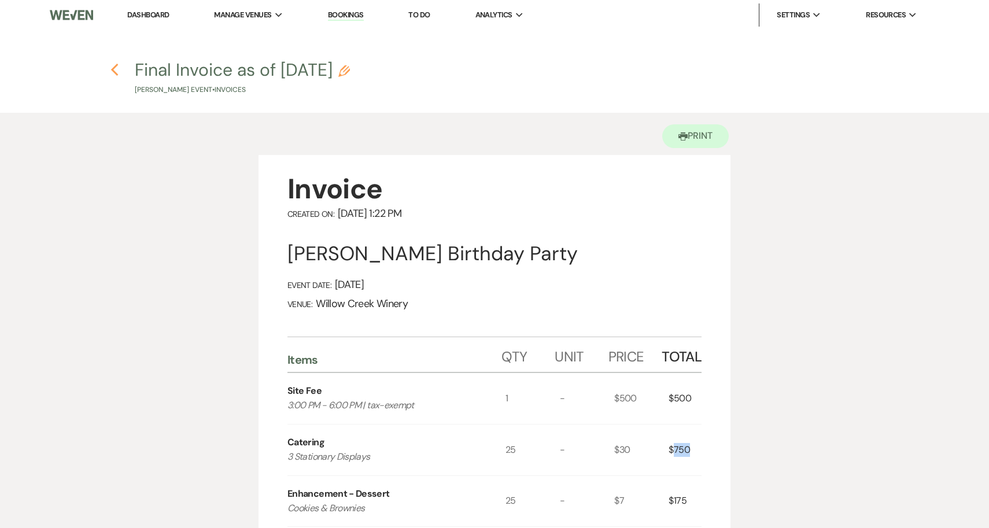
click at [113, 69] on use "button" at bounding box center [115, 70] width 8 height 13
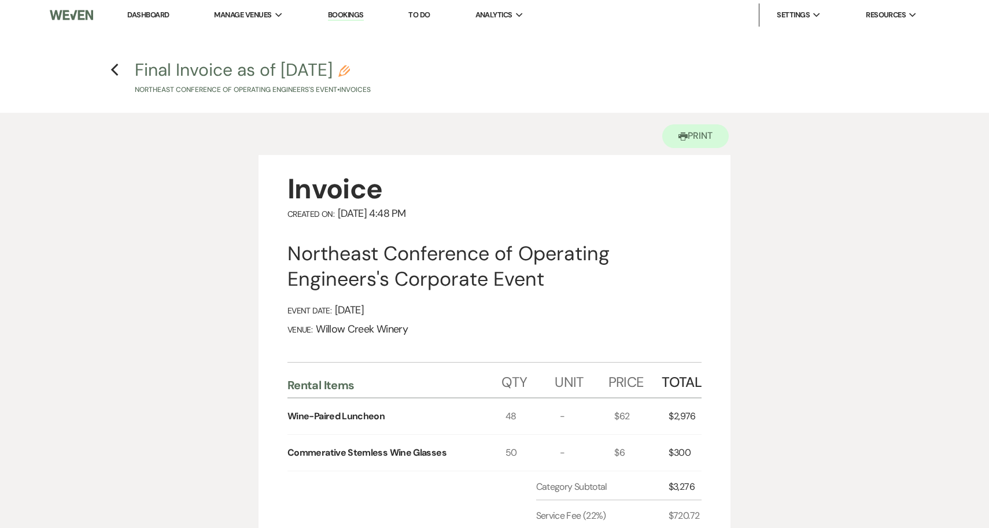
click at [302, 255] on div "Northeast Conference of Operating Engineers's Corporate Event" at bounding box center [495, 266] width 414 height 51
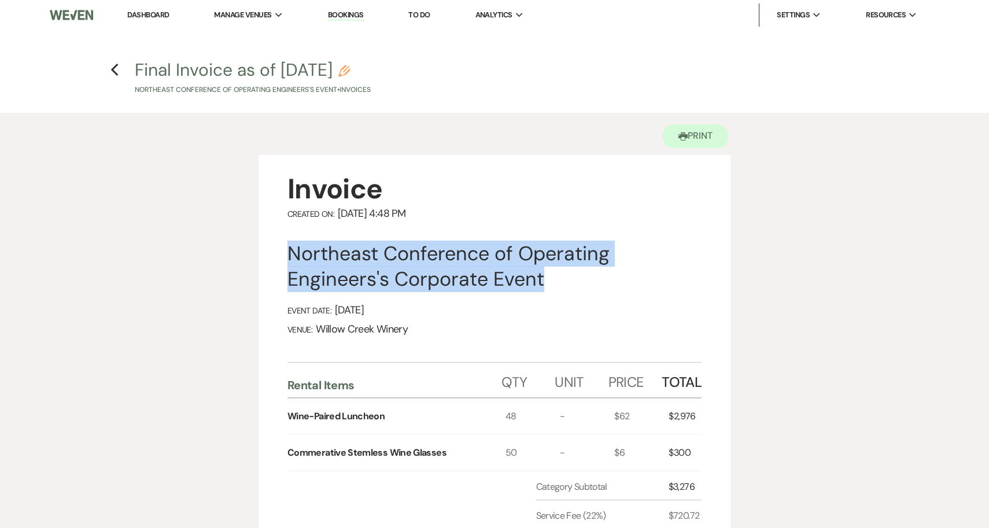
drag, startPoint x: 302, startPoint y: 255, endPoint x: 501, endPoint y: 274, distance: 200.0
click at [501, 274] on div "Northeast Conference of Operating Engineers's Corporate Event" at bounding box center [495, 266] width 414 height 51
copy div "Northeast Conference of Operating Engineers's Corporate Event"
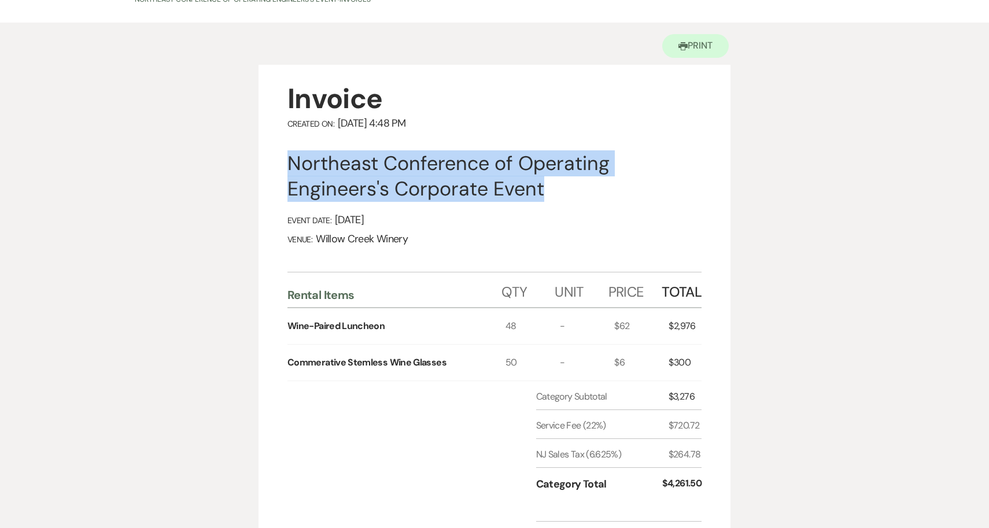
scroll to position [91, 0]
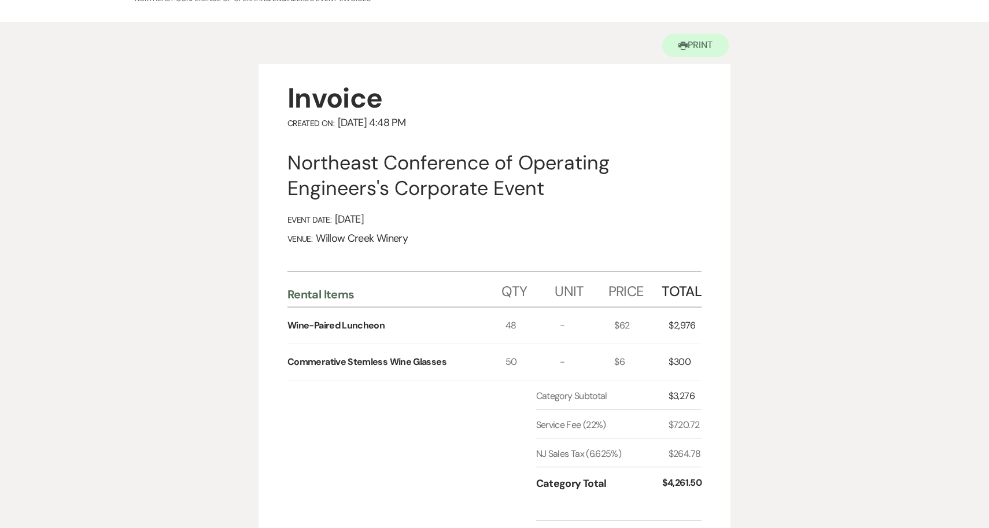
click at [678, 329] on div "$2,976" at bounding box center [685, 326] width 33 height 36
copy div "2,976"
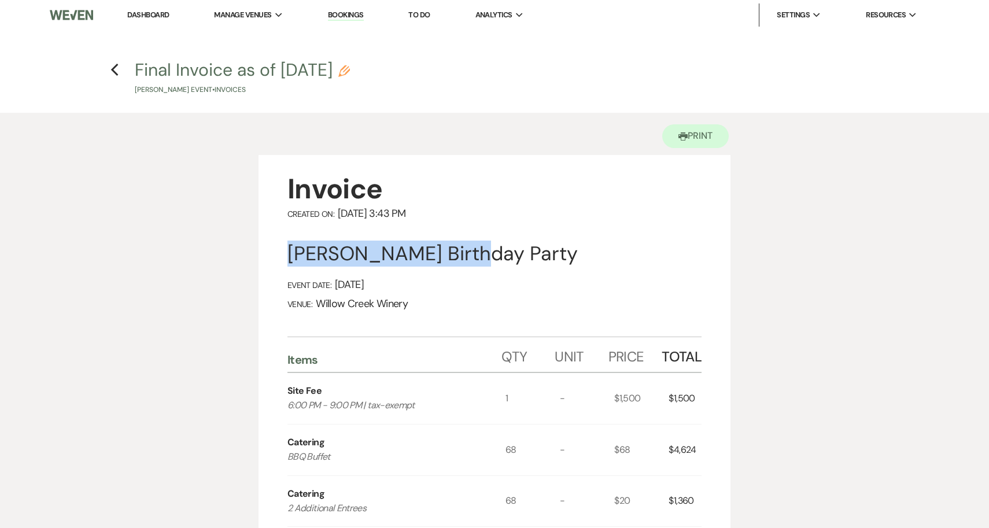
drag, startPoint x: 288, startPoint y: 257, endPoint x: 454, endPoint y: 260, distance: 166.1
click at [454, 260] on div "[PERSON_NAME] Birthday Party" at bounding box center [495, 253] width 414 height 25
copy div "[PERSON_NAME]"
drag, startPoint x: 290, startPoint y: 259, endPoint x: 445, endPoint y: 265, distance: 154.6
click at [446, 265] on div "[PERSON_NAME] Birthday Party" at bounding box center [495, 253] width 414 height 25
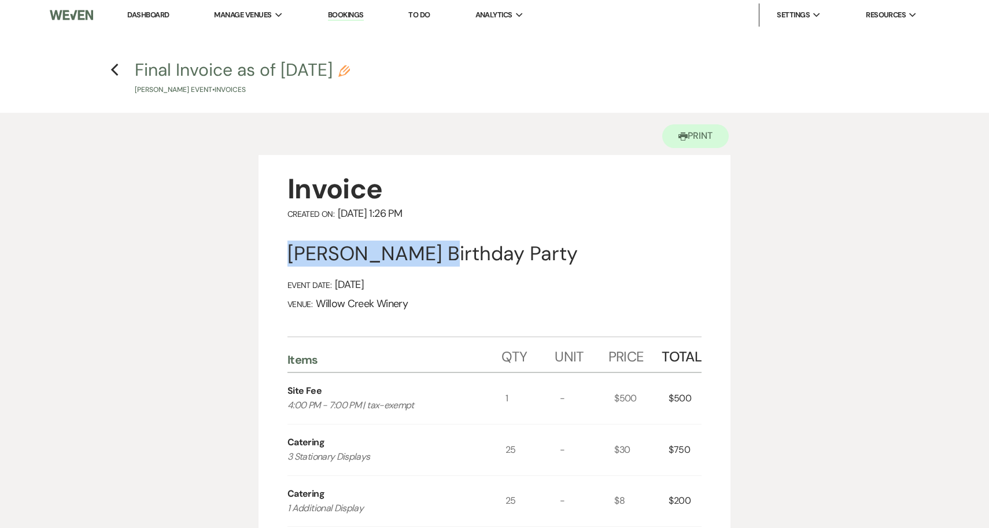
copy div "[PERSON_NAME]"
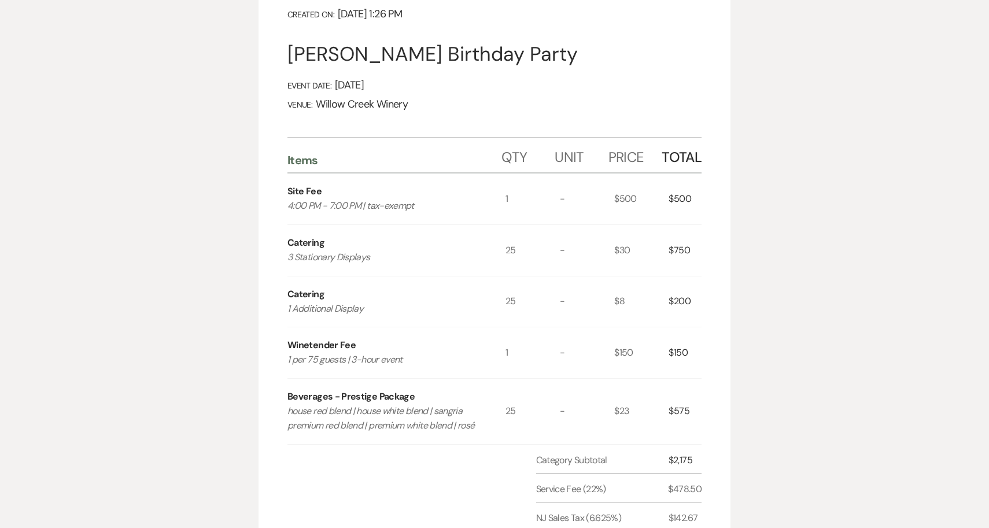
scroll to position [296, 0]
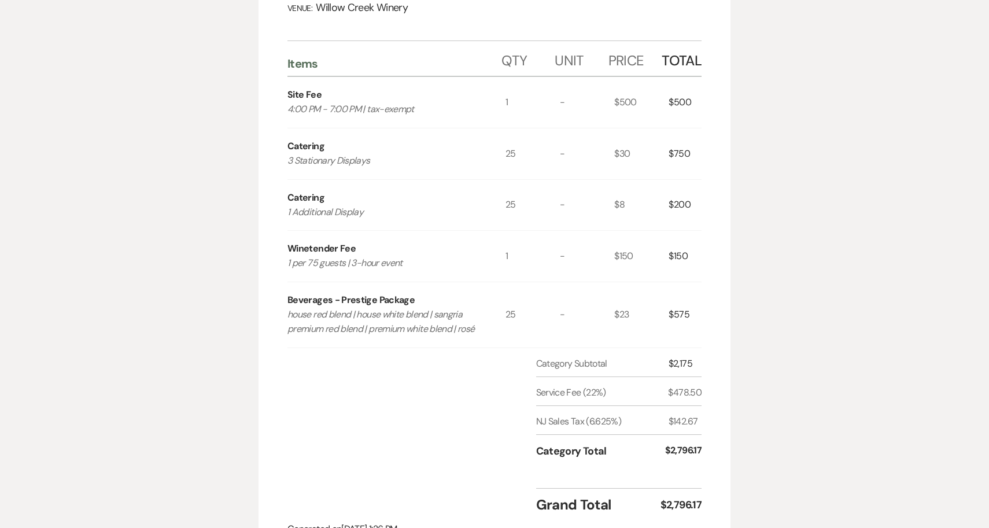
click at [681, 361] on div "$2,175" at bounding box center [685, 364] width 33 height 14
copy div "2,175"
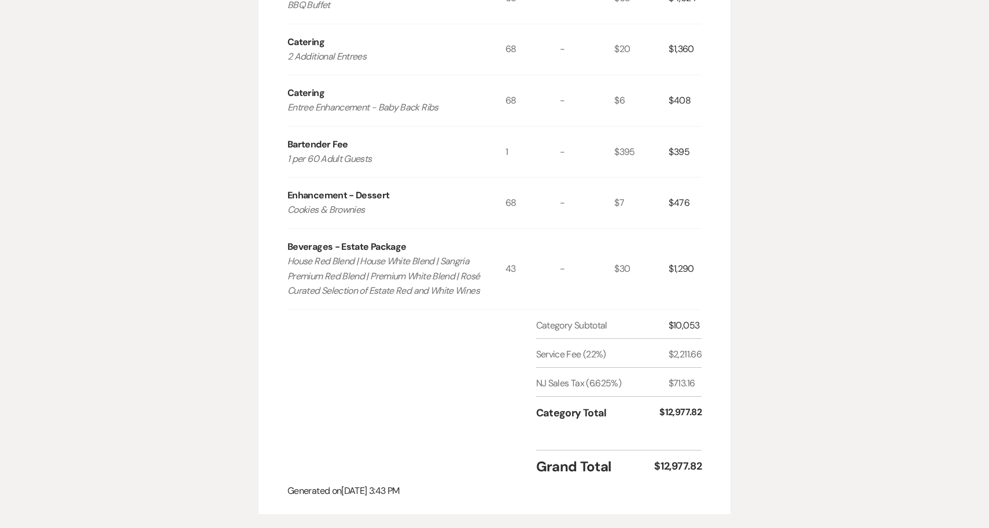
scroll to position [473, 0]
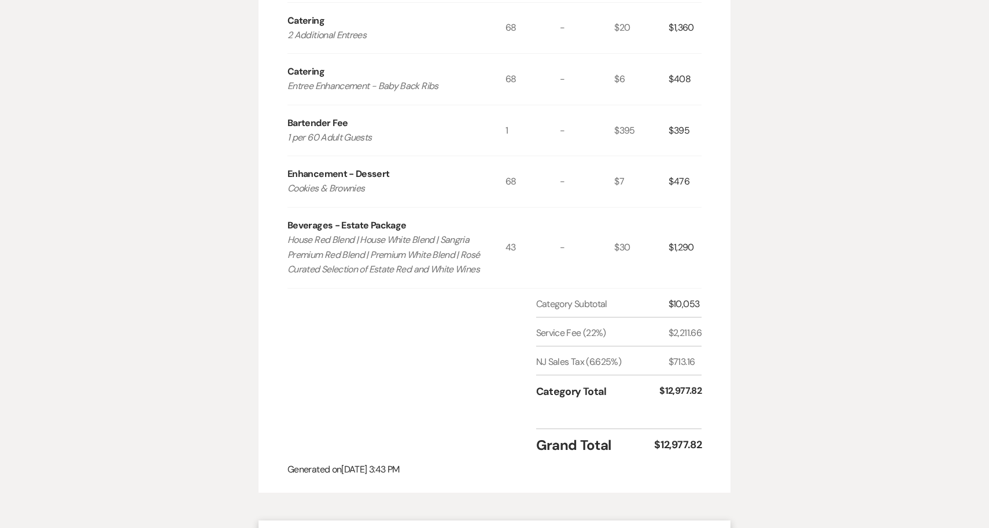
click at [687, 307] on div "$10,053" at bounding box center [685, 304] width 33 height 14
copy div "10,053"
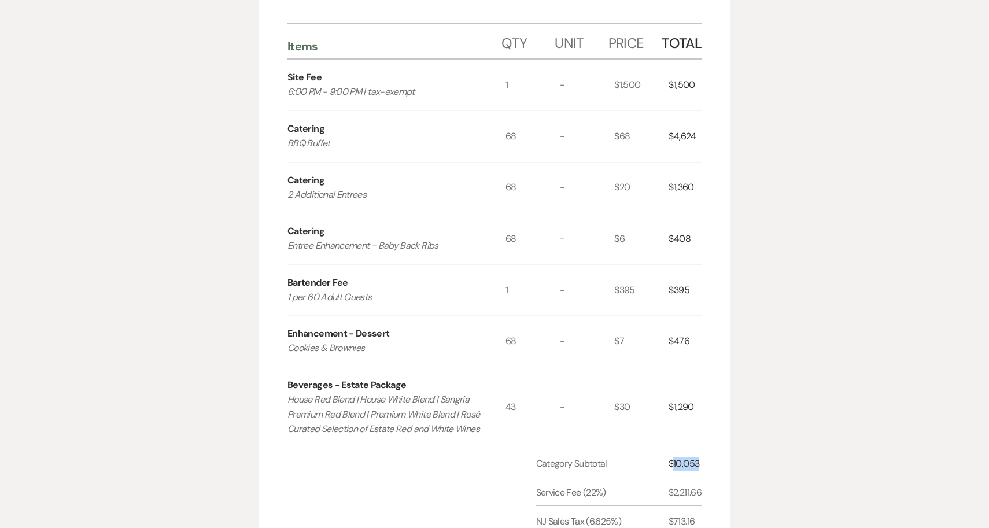
scroll to position [76, 0]
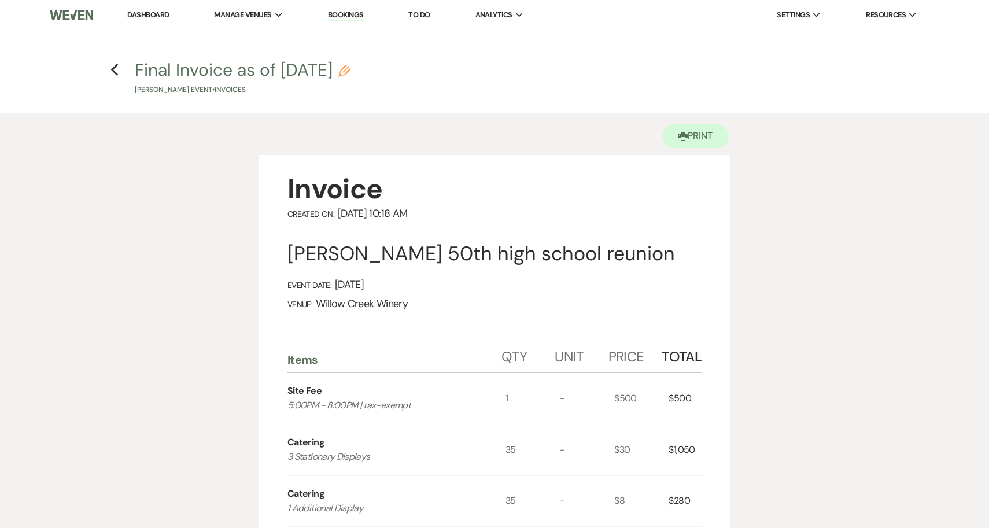
click at [302, 255] on div "[PERSON_NAME] 50th high school reunion" at bounding box center [495, 253] width 414 height 25
drag, startPoint x: 302, startPoint y: 255, endPoint x: 345, endPoint y: 256, distance: 42.8
click at [347, 256] on div "[PERSON_NAME] 50th high school reunion" at bounding box center [495, 253] width 414 height 25
copy div "[PERSON_NAME]"
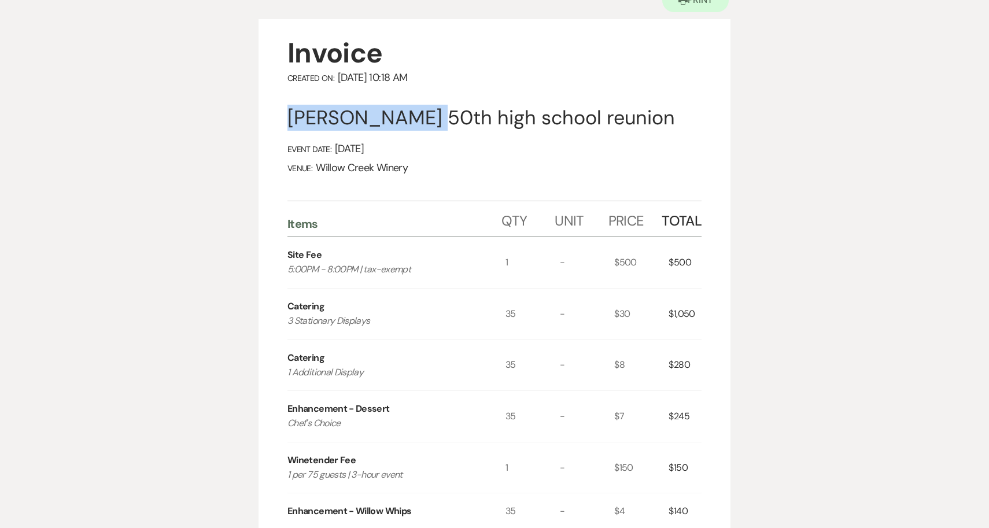
scroll to position [420, 0]
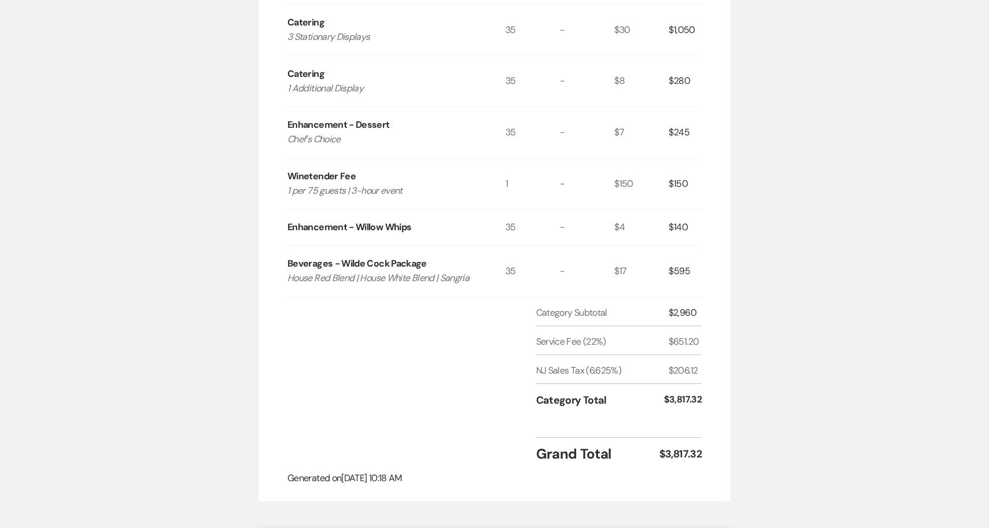
click at [694, 314] on div "$2,960" at bounding box center [685, 313] width 33 height 14
copy div "2,960"
